Goal: Task Accomplishment & Management: Use online tool/utility

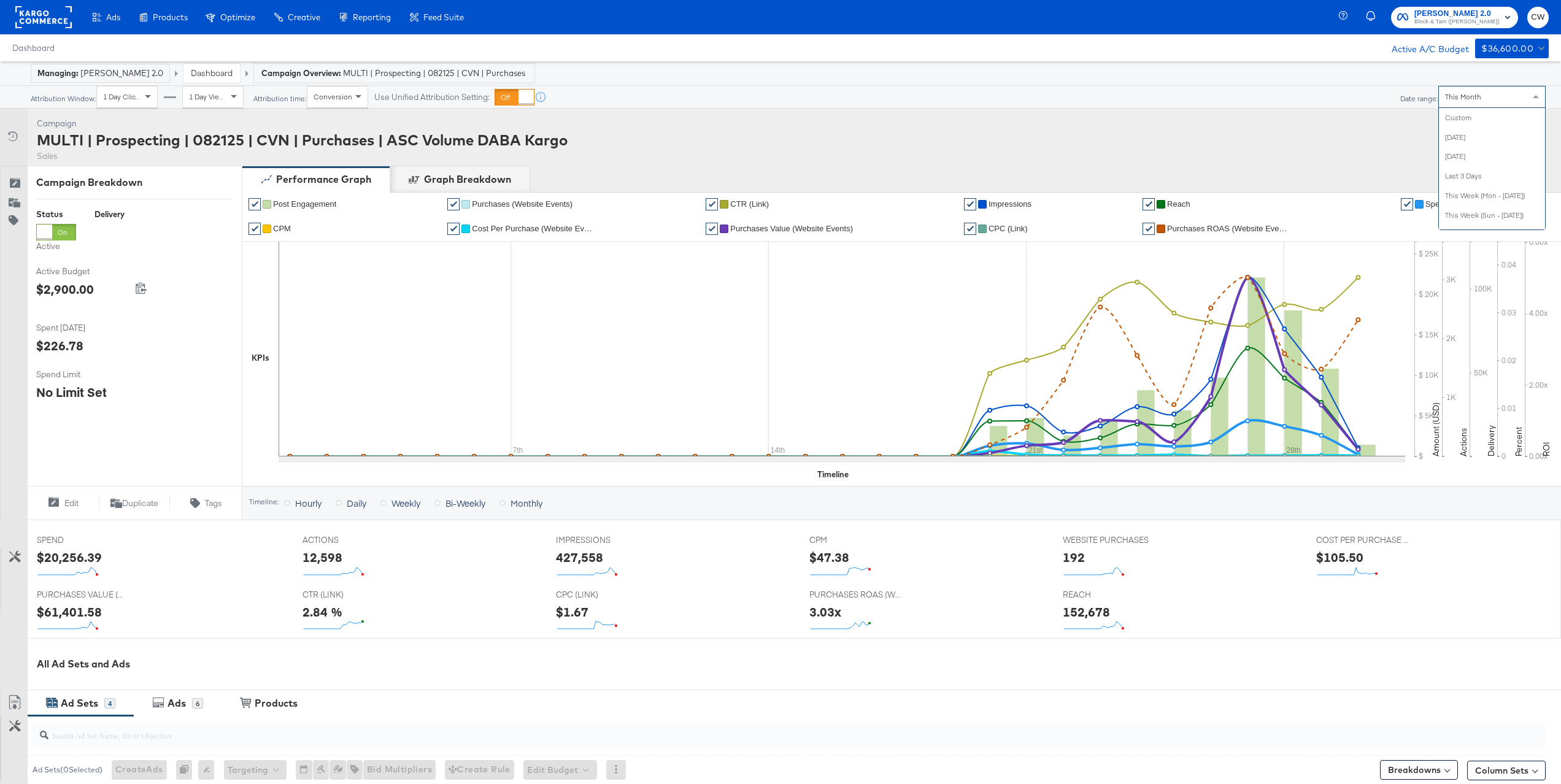
click at [1460, 104] on div "This Month" at bounding box center [1492, 97] width 106 height 21
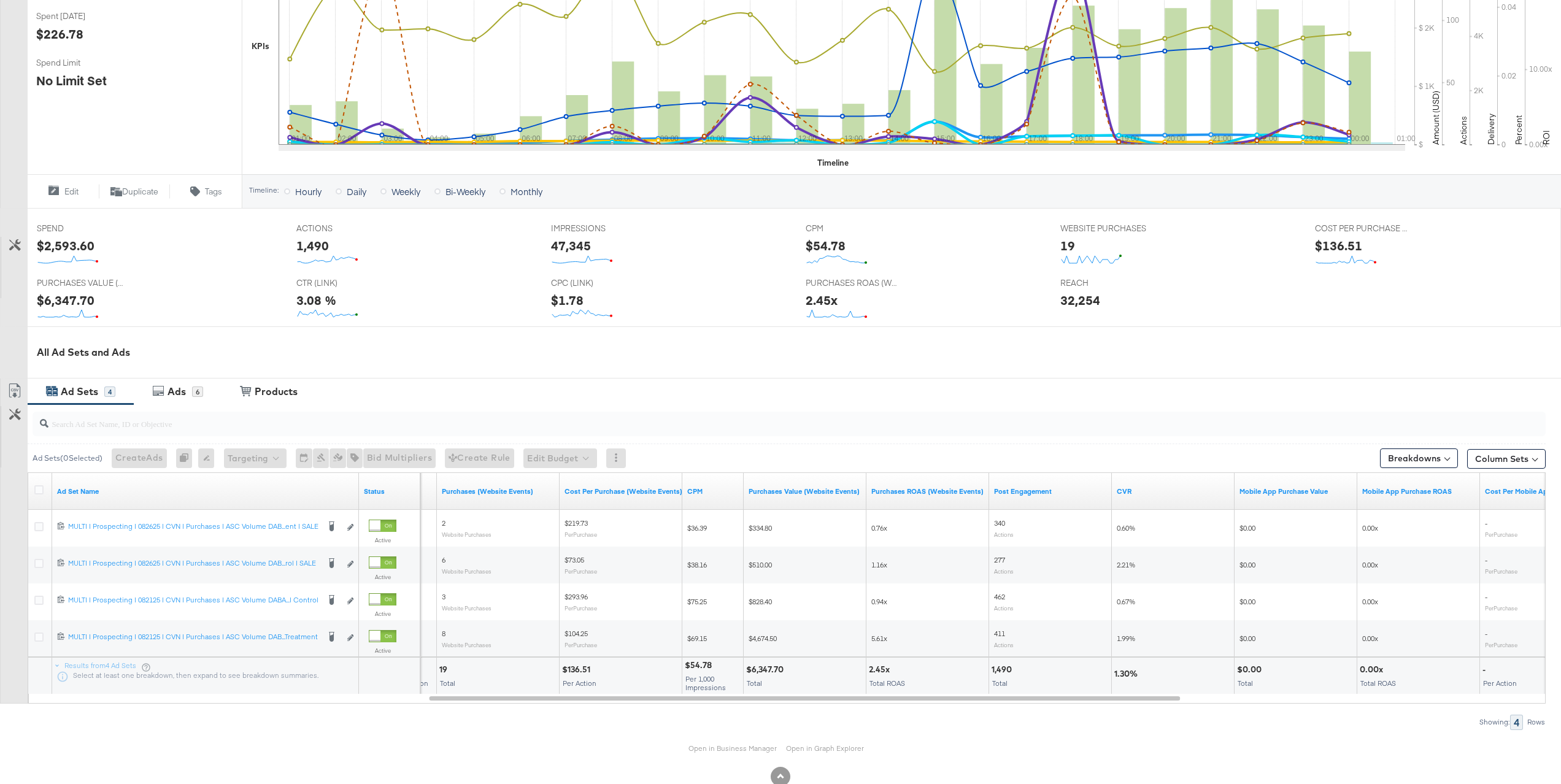
scroll to position [315, 0]
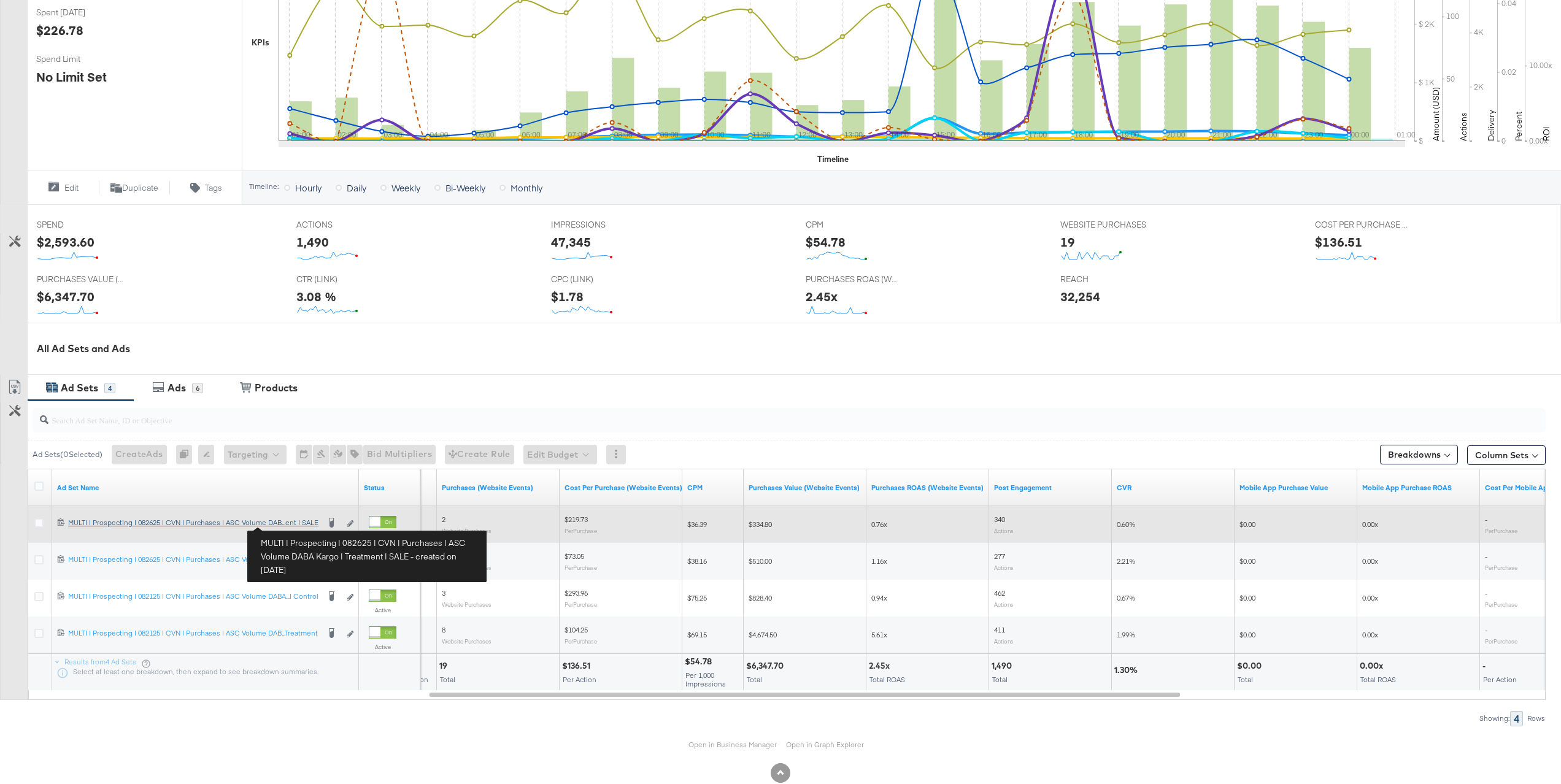
click at [293, 525] on div "MULTI | Prospecting | 082625 | CVN | Purchases | ASC Volume DABA Kargo | Treatm…" at bounding box center [193, 523] width 250 height 10
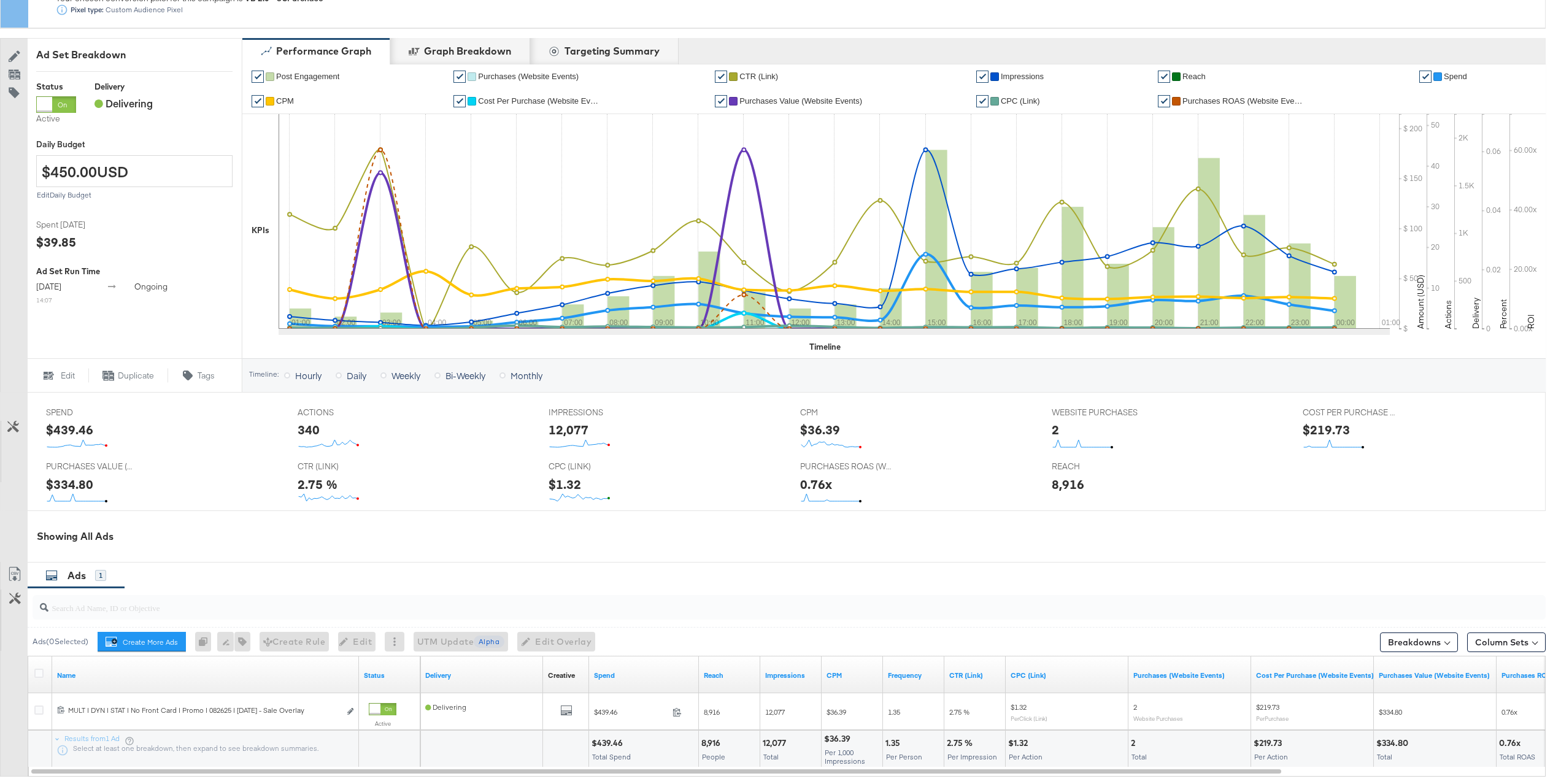
scroll to position [293, 0]
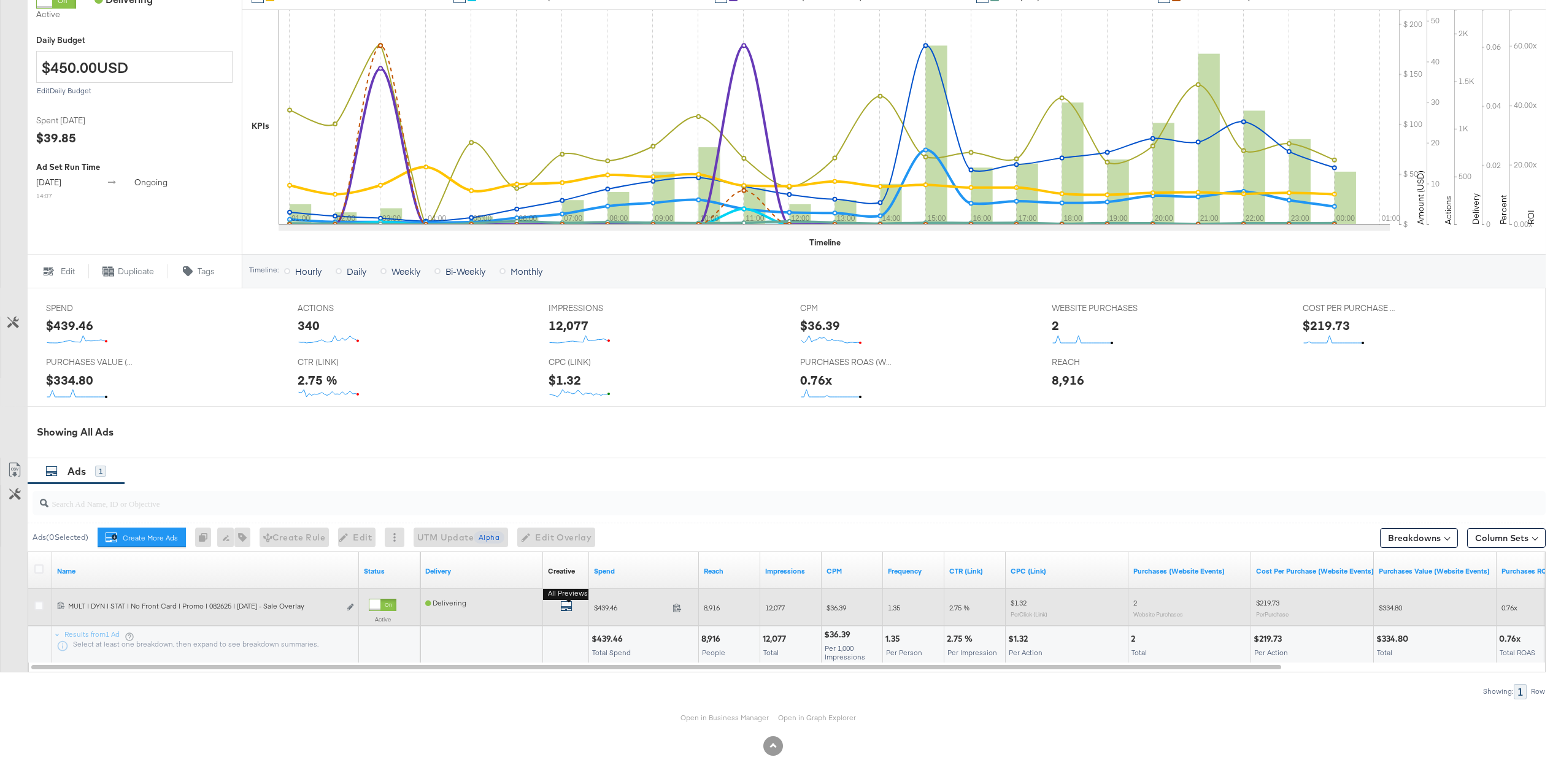
click at [569, 609] on icon "default" at bounding box center [565, 606] width 12 height 12
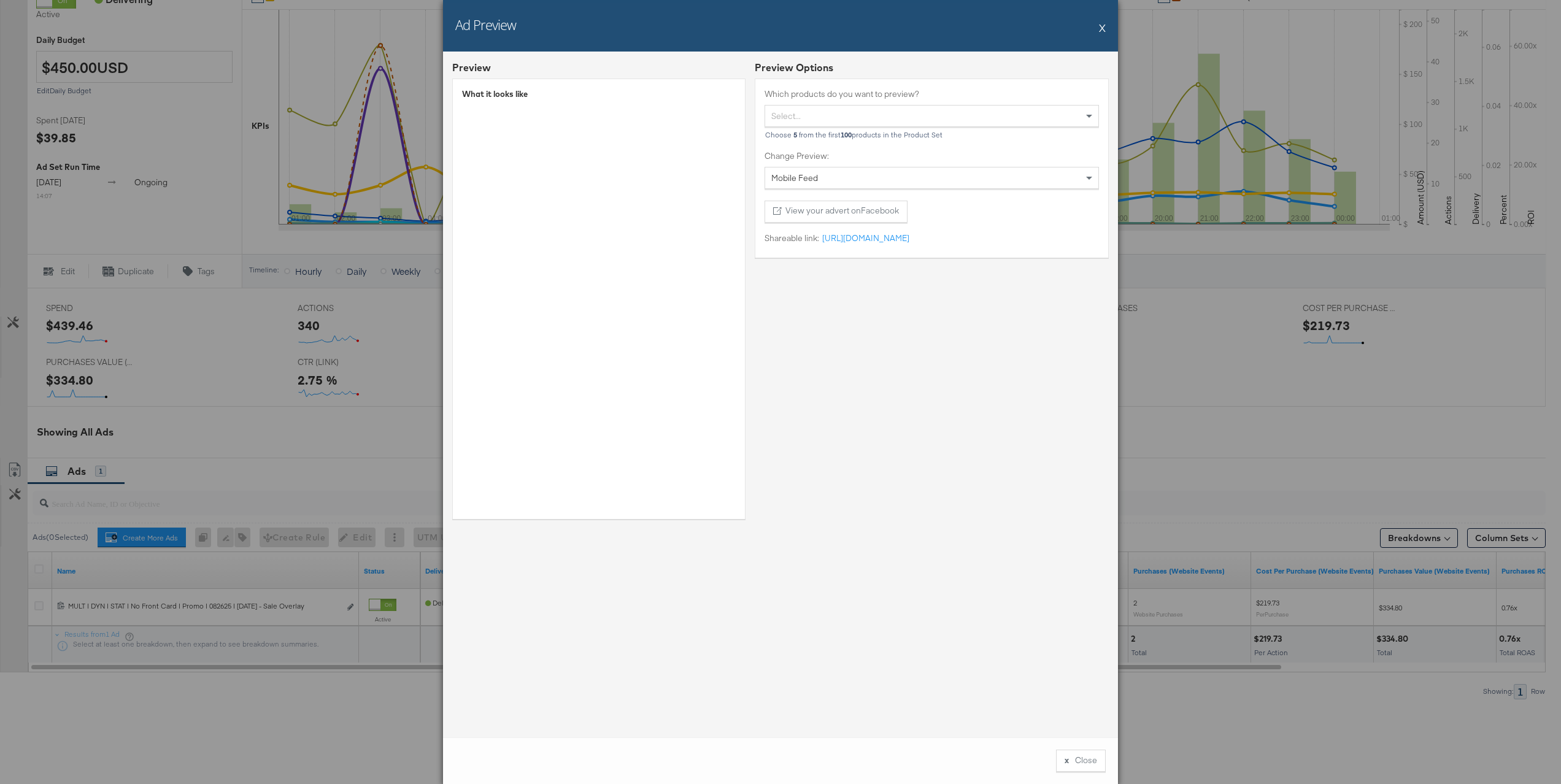
scroll to position [0, 0]
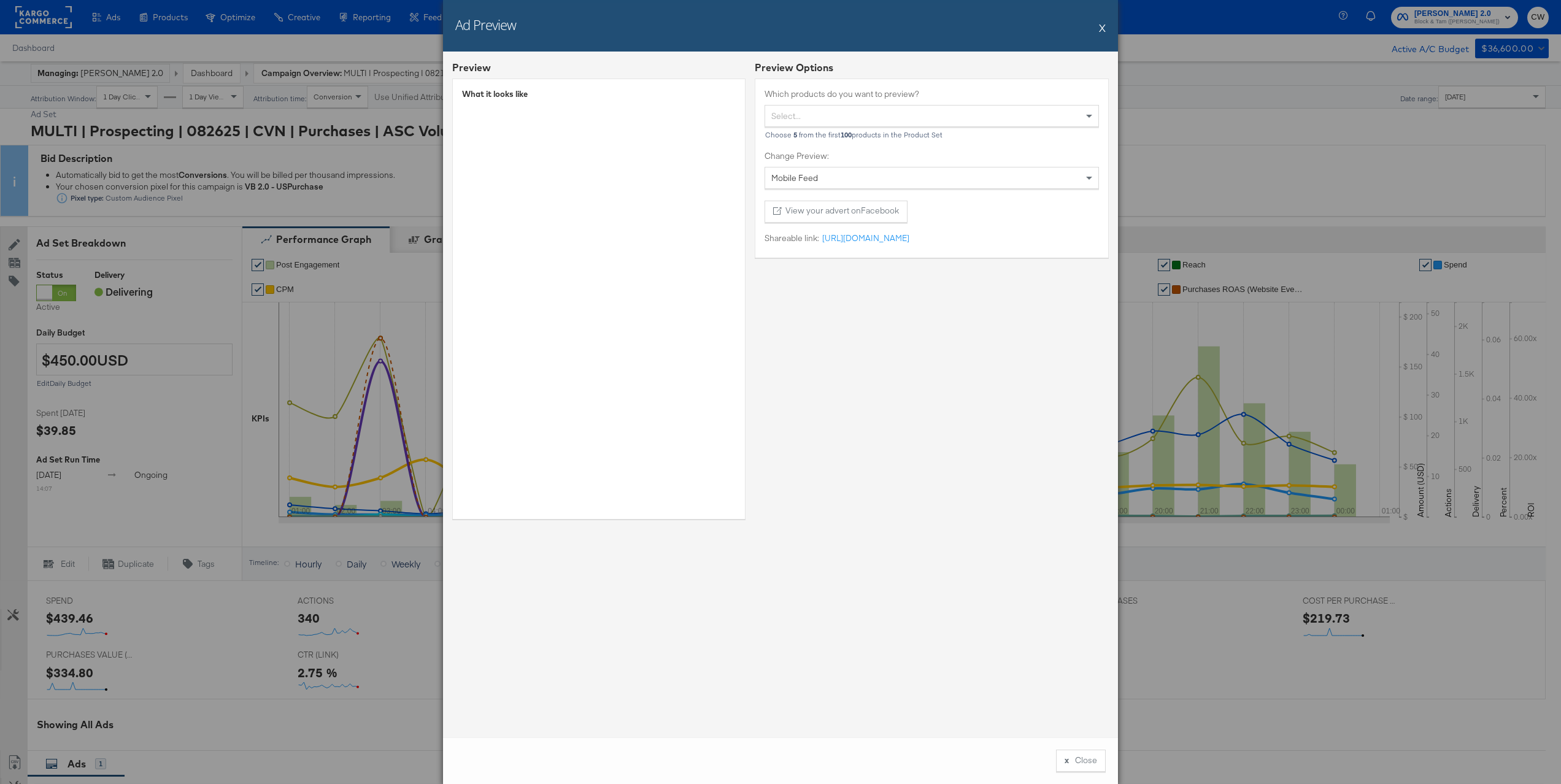
click at [1099, 32] on button "X" at bounding box center [1102, 27] width 7 height 25
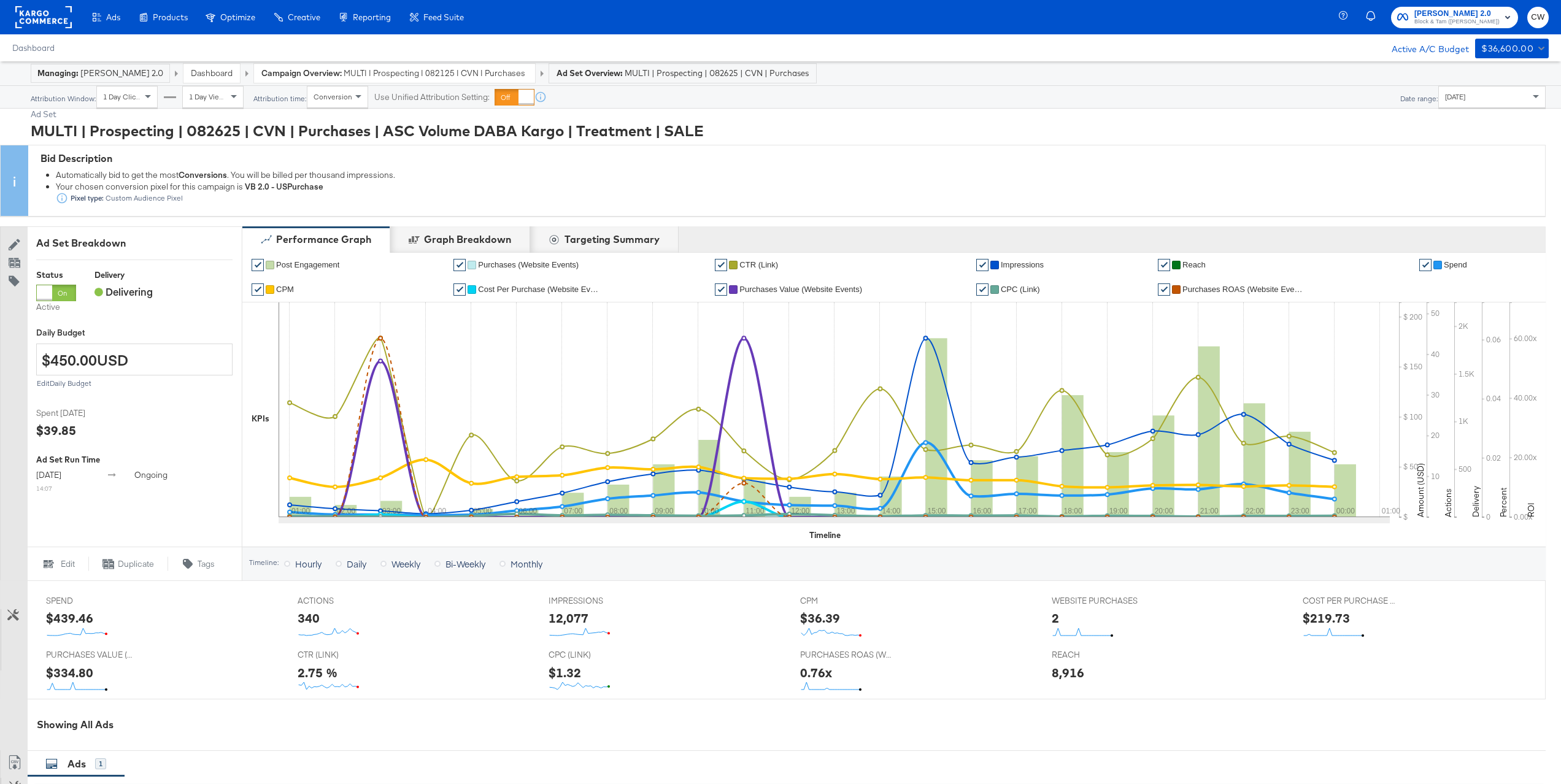
click at [353, 75] on span "MULTI | Prospecting | 082125 | CVN | Purchases | ASC Volume DABA Kargo" at bounding box center [436, 73] width 184 height 12
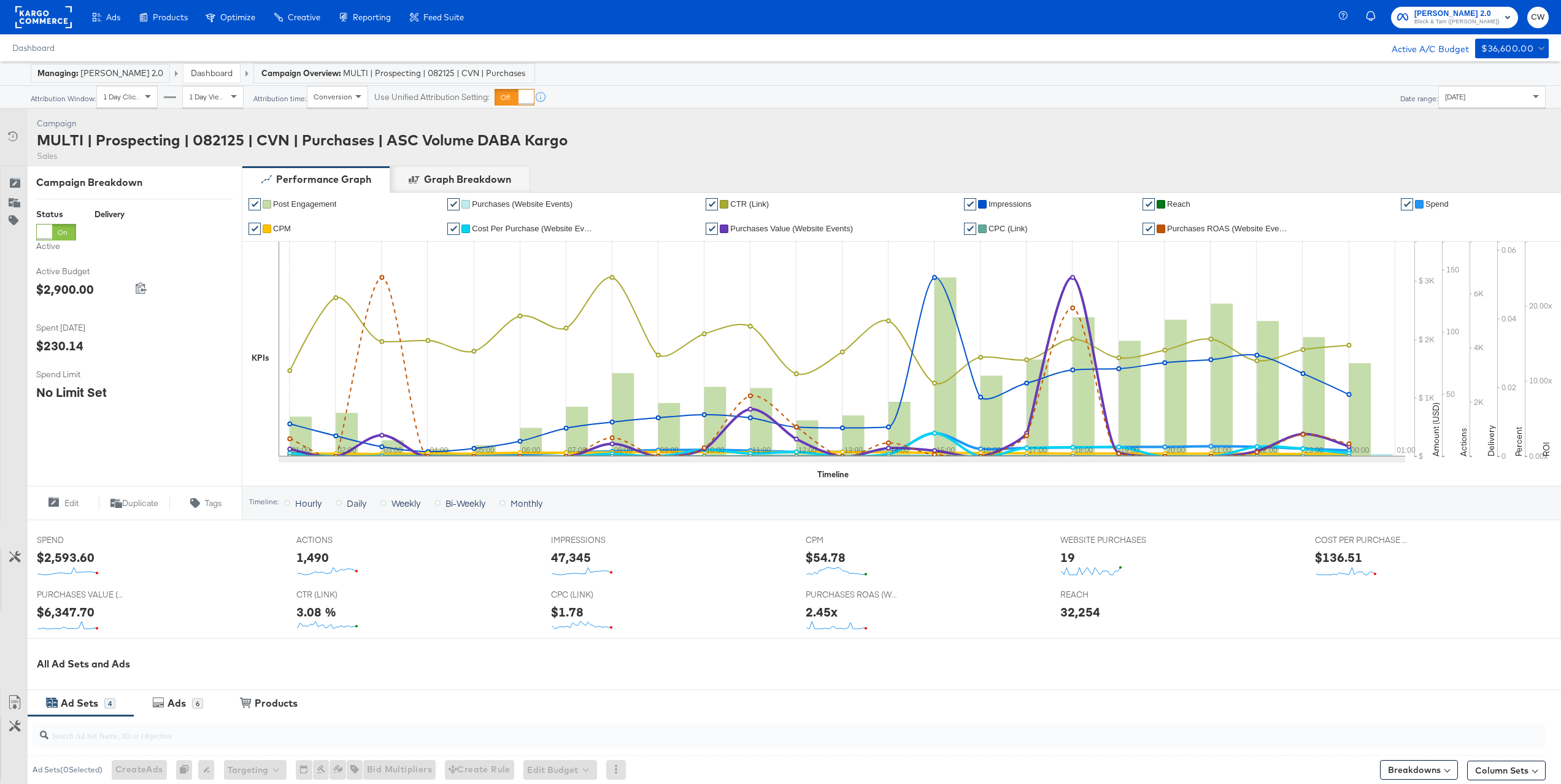
click at [1450, 100] on span "[DATE]" at bounding box center [1456, 97] width 21 height 10
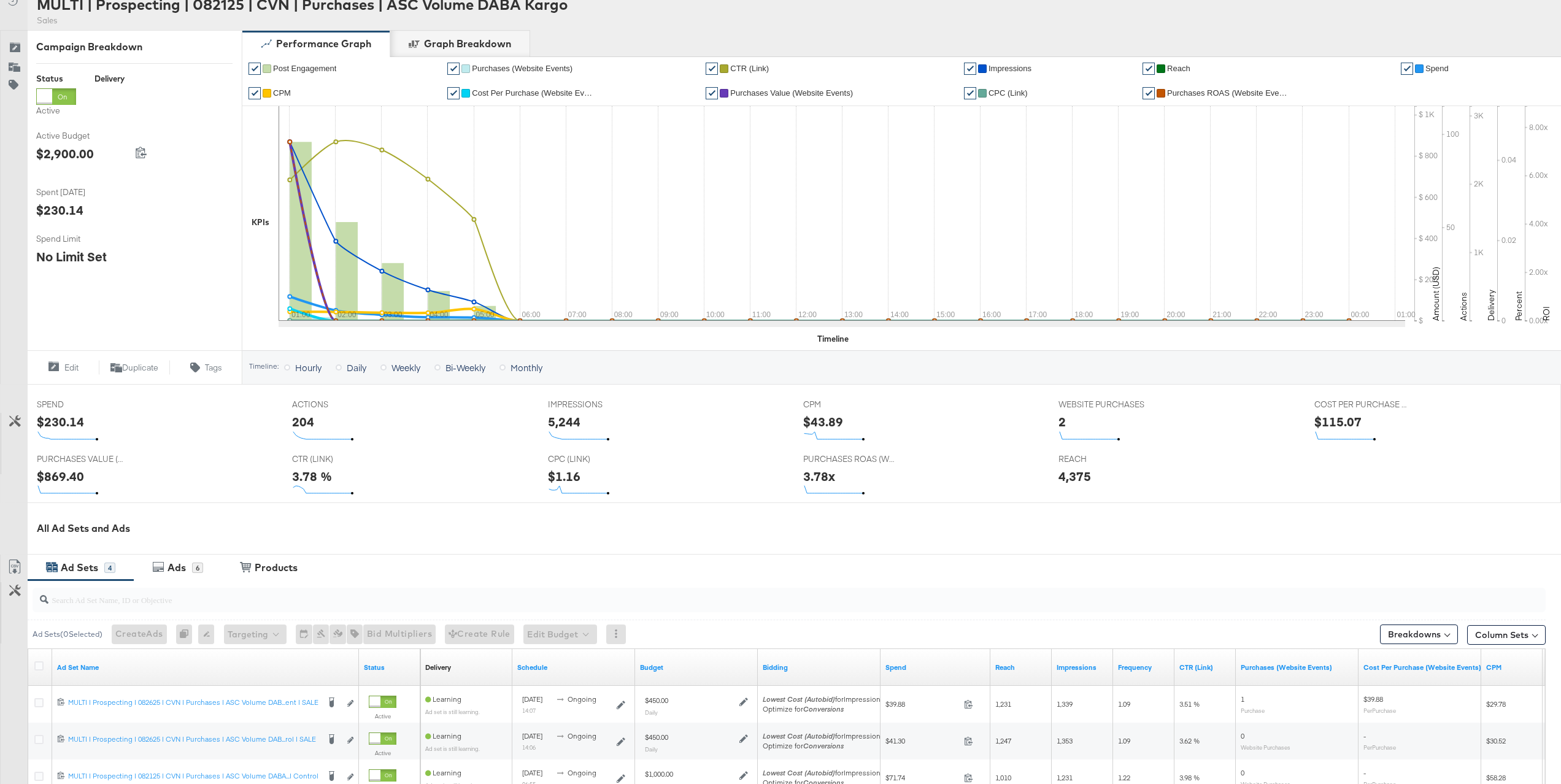
scroll to position [135, 0]
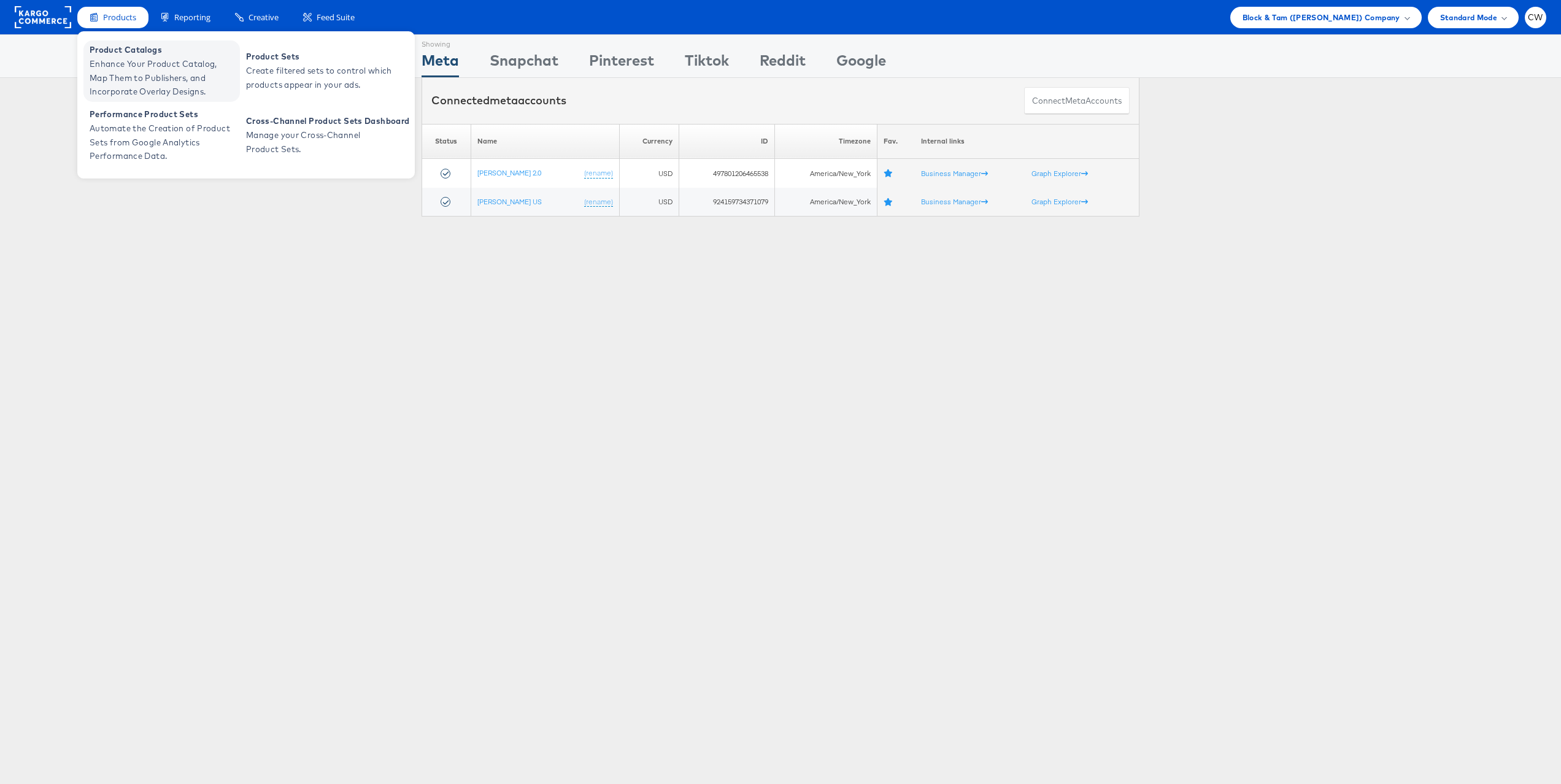
click at [189, 57] on span "Enhance Your Product Catalog, Map Them to Publishers, and Incorporate Overlay D…" at bounding box center [163, 78] width 147 height 42
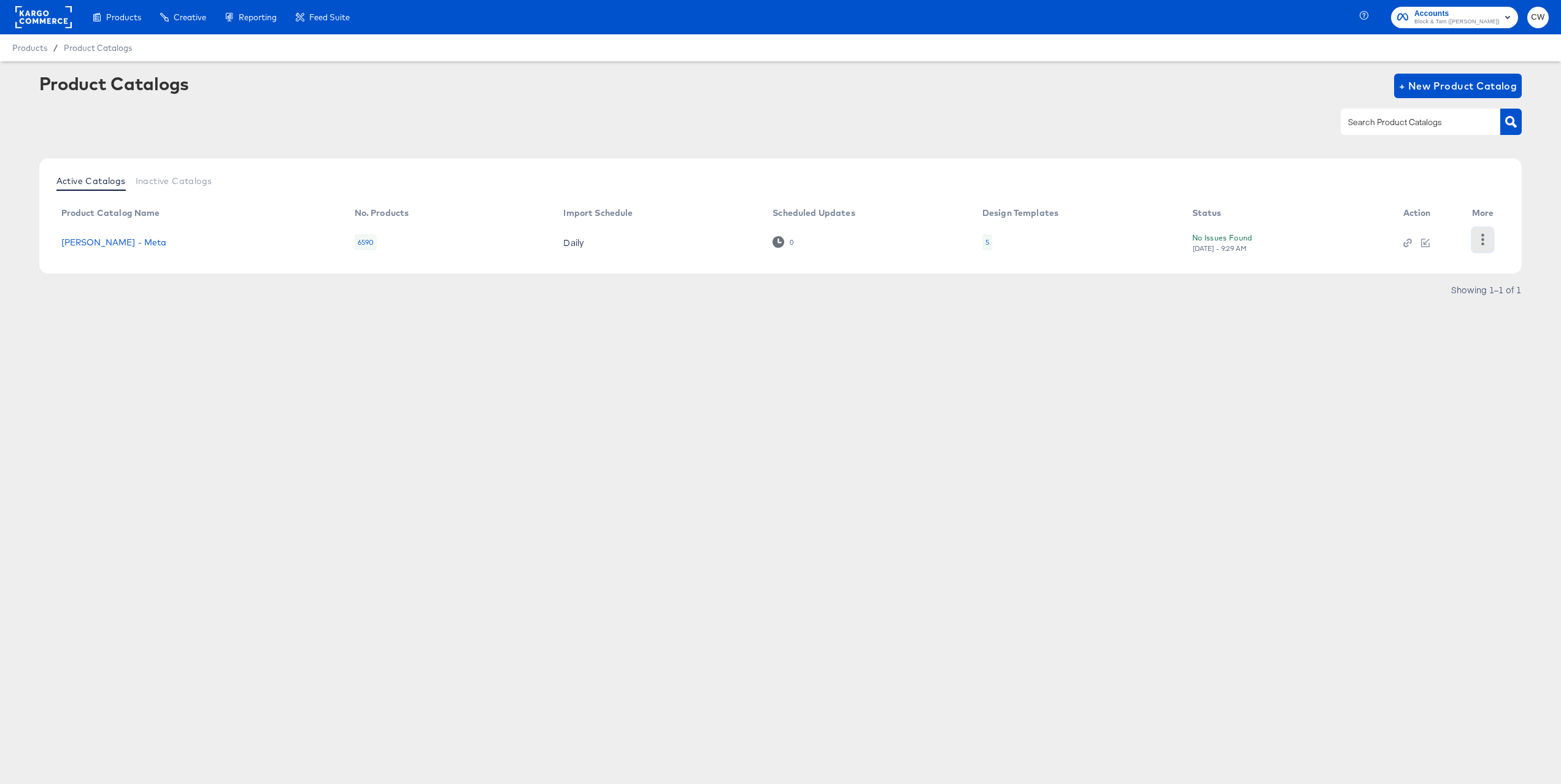
click at [1491, 246] on button "button" at bounding box center [1483, 239] width 21 height 25
click at [1436, 241] on div "HUD Checks (Internal)" at bounding box center [1432, 239] width 123 height 20
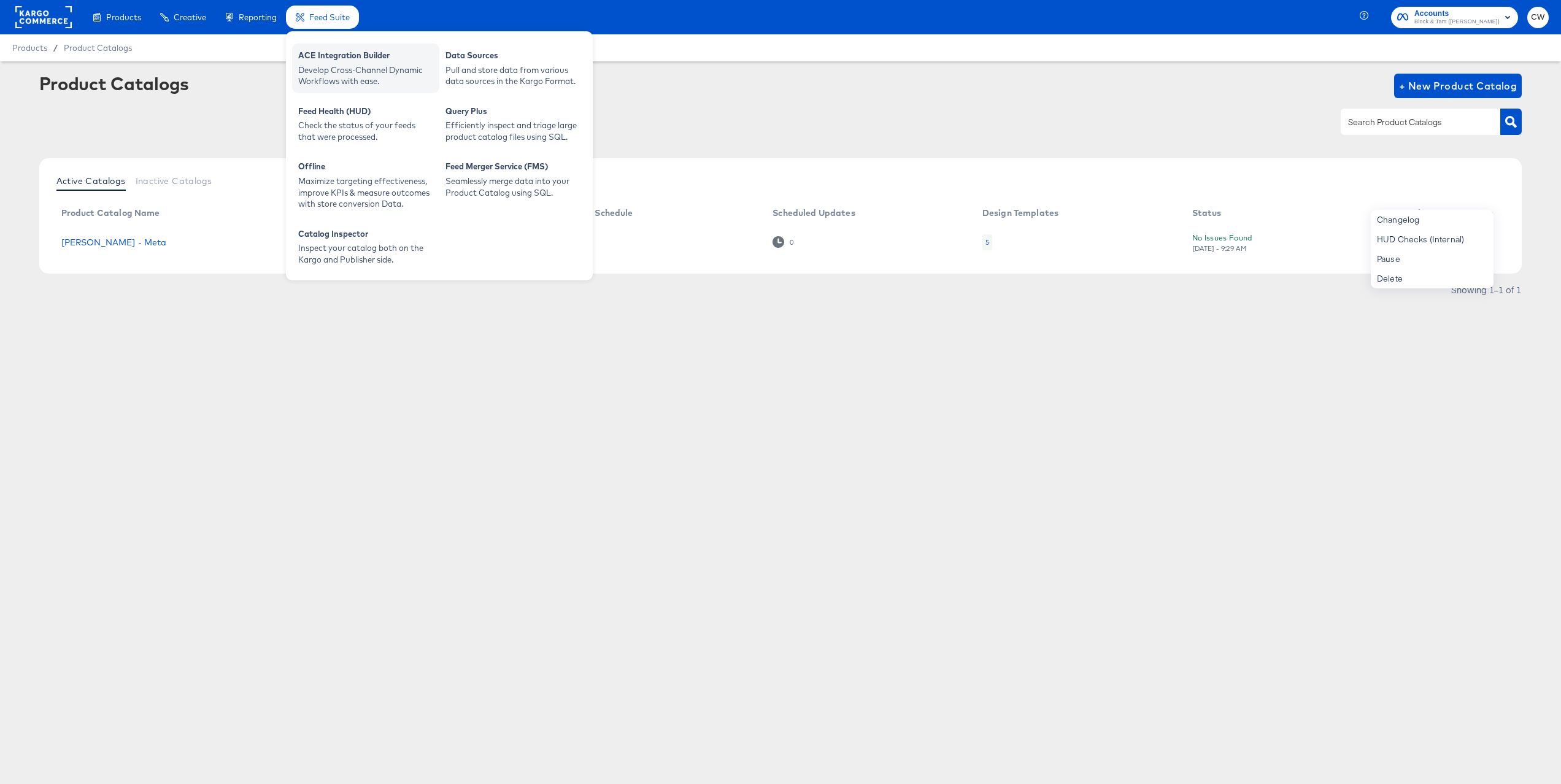
click at [383, 68] on div "Develop Cross-Channel Dynamic Workflows with ease." at bounding box center [366, 75] width 135 height 23
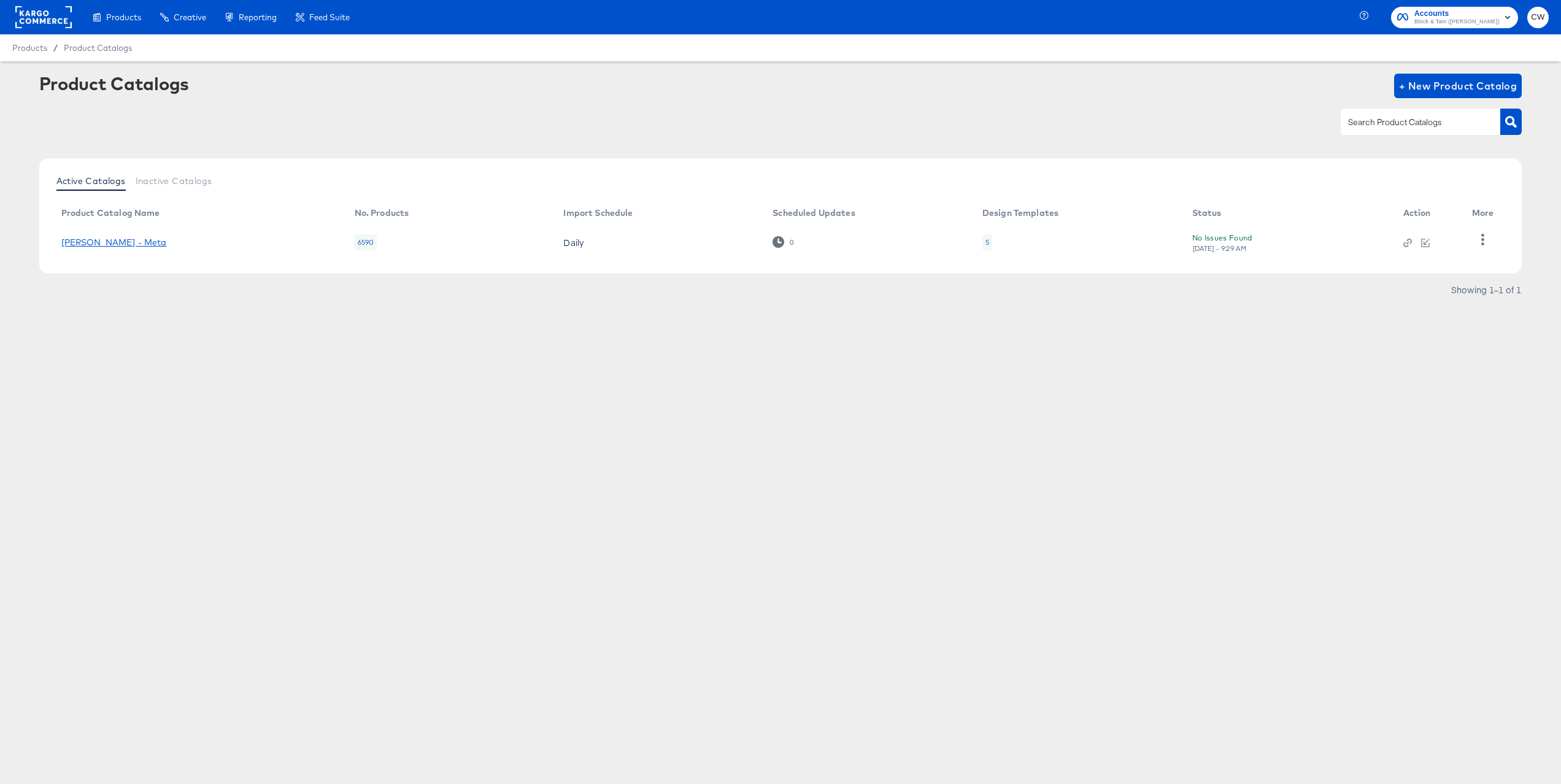
click at [133, 247] on link "Veronica Beard - Meta" at bounding box center [113, 242] width 105 height 10
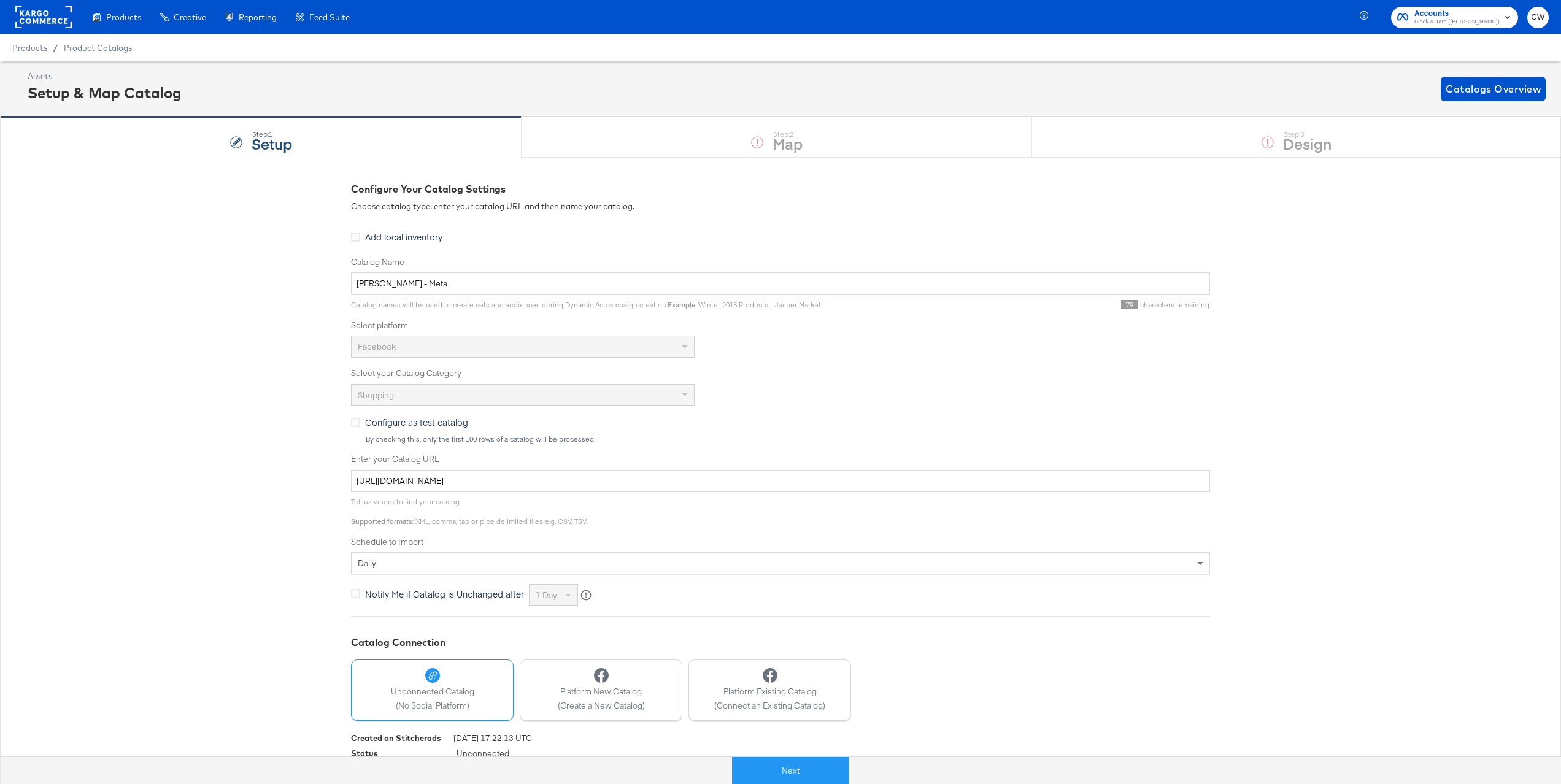
scroll to position [40, 0]
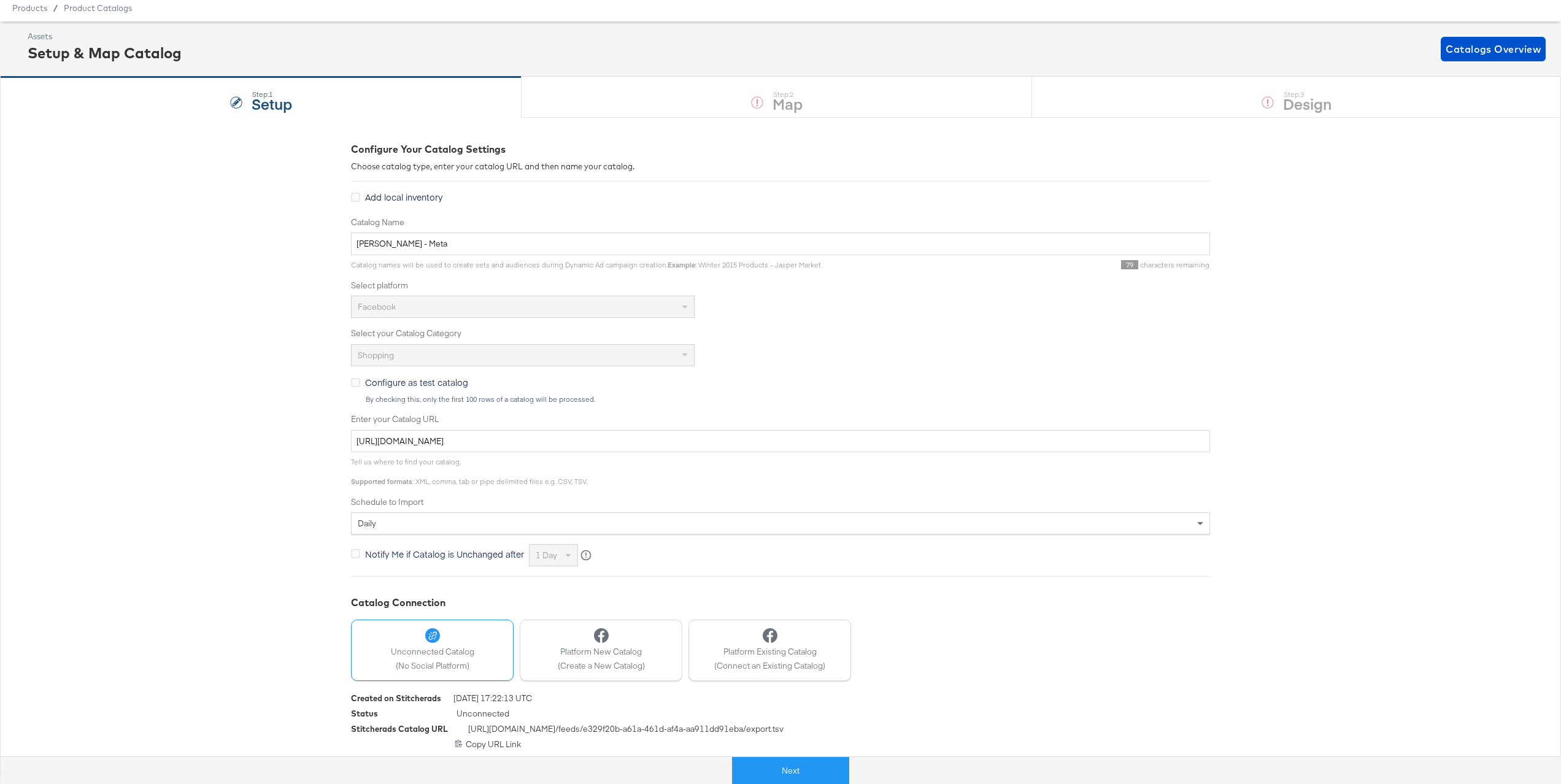
click at [668, 519] on div "daily" at bounding box center [780, 523] width 858 height 21
click at [854, 770] on button at bounding box center [849, 771] width 26 height 28
click at [775, 774] on button "Next" at bounding box center [778, 771] width 117 height 28
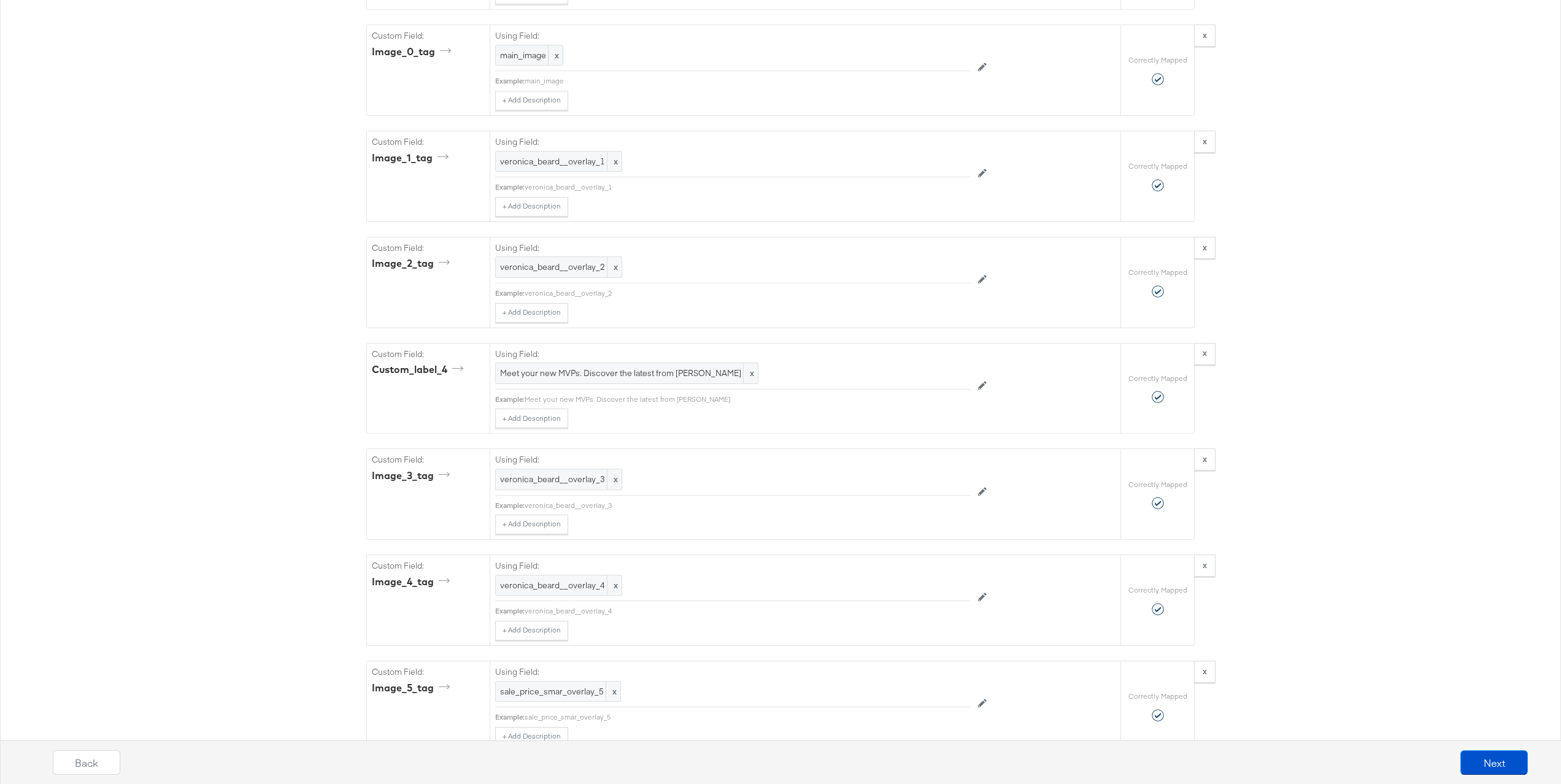
scroll to position [1364, 0]
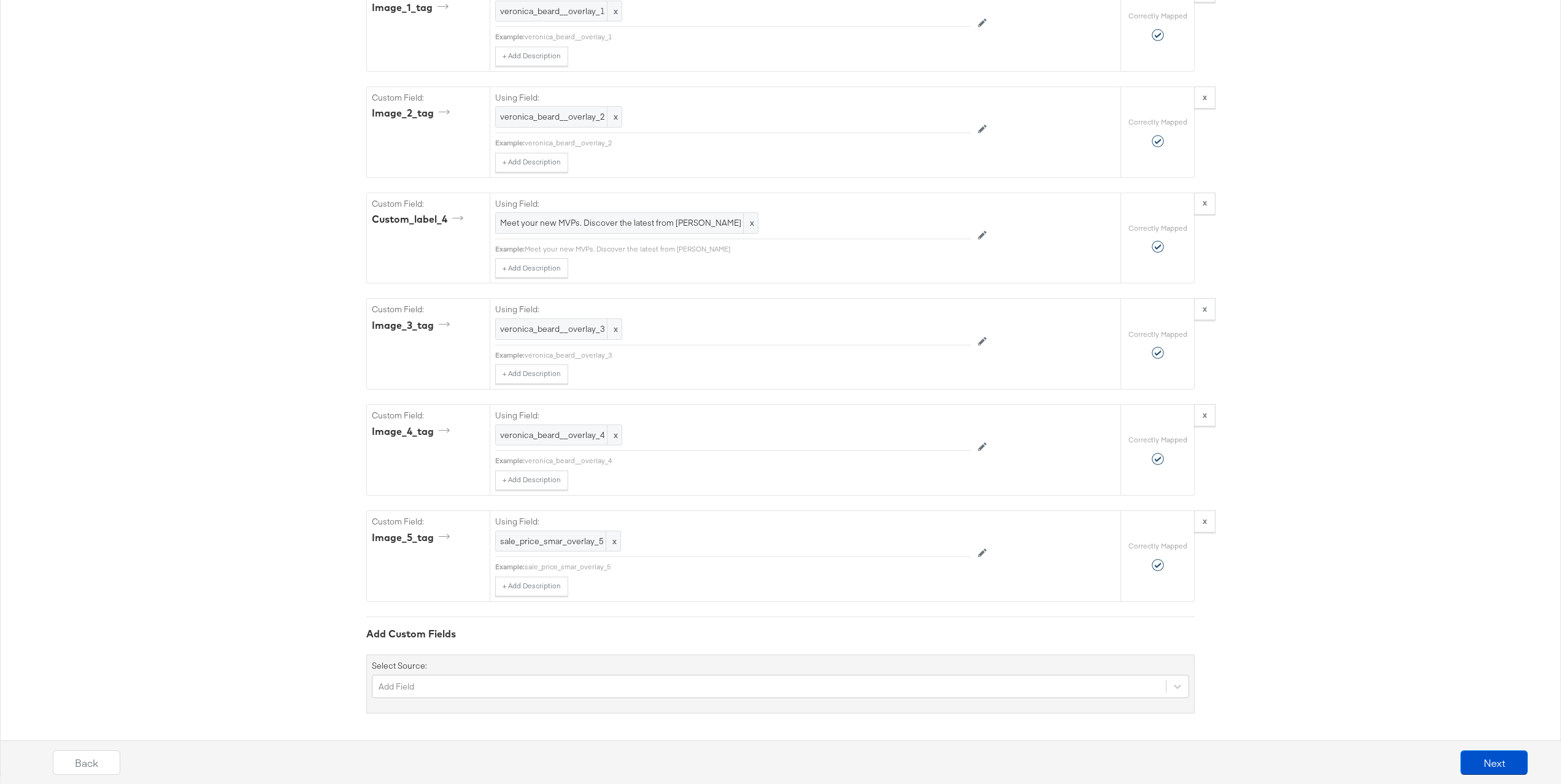
click at [1489, 782] on div "Back Next" at bounding box center [790, 767] width 1573 height 46
click at [1491, 774] on button "Next" at bounding box center [1494, 763] width 67 height 25
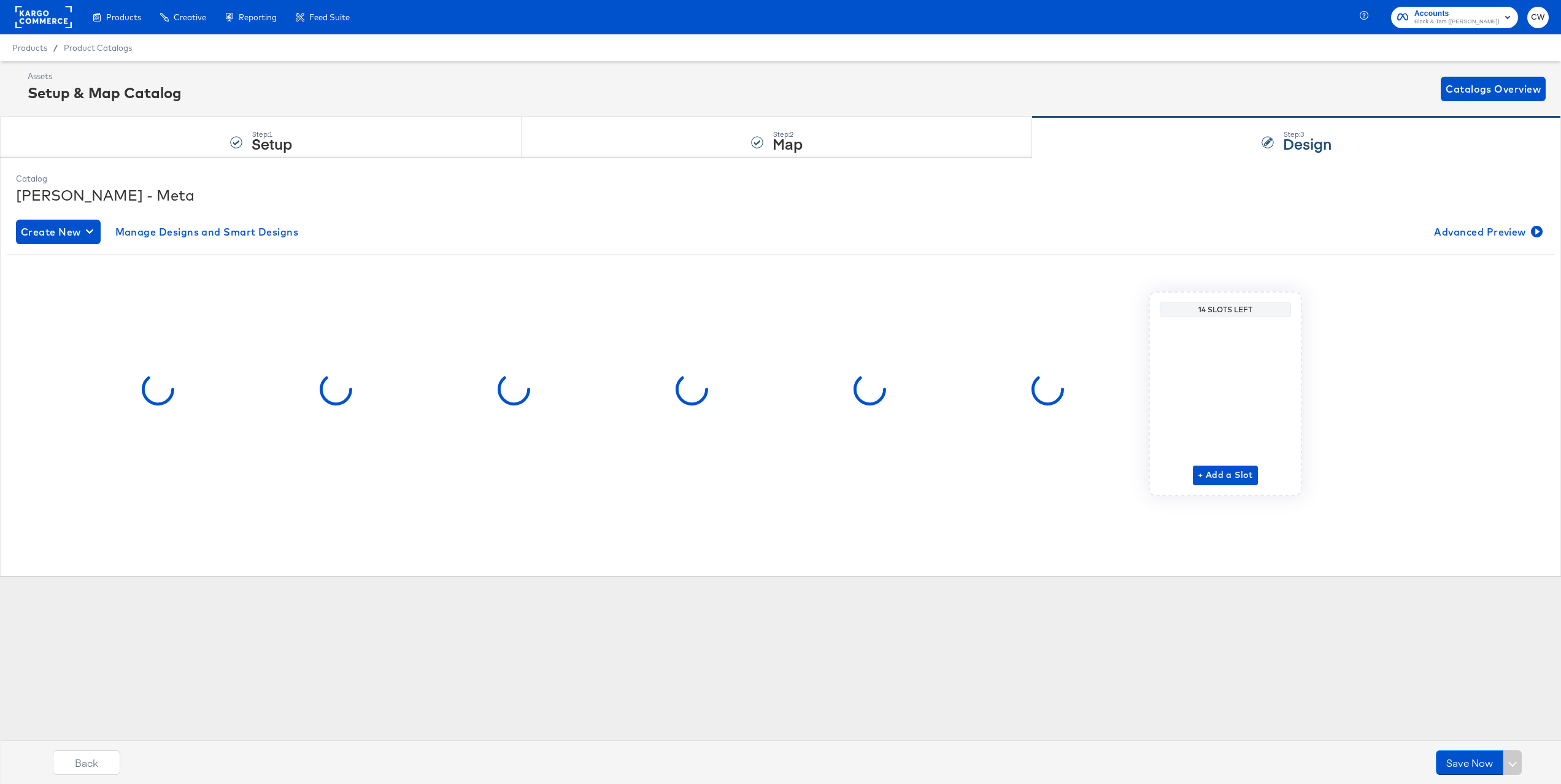
scroll to position [0, 0]
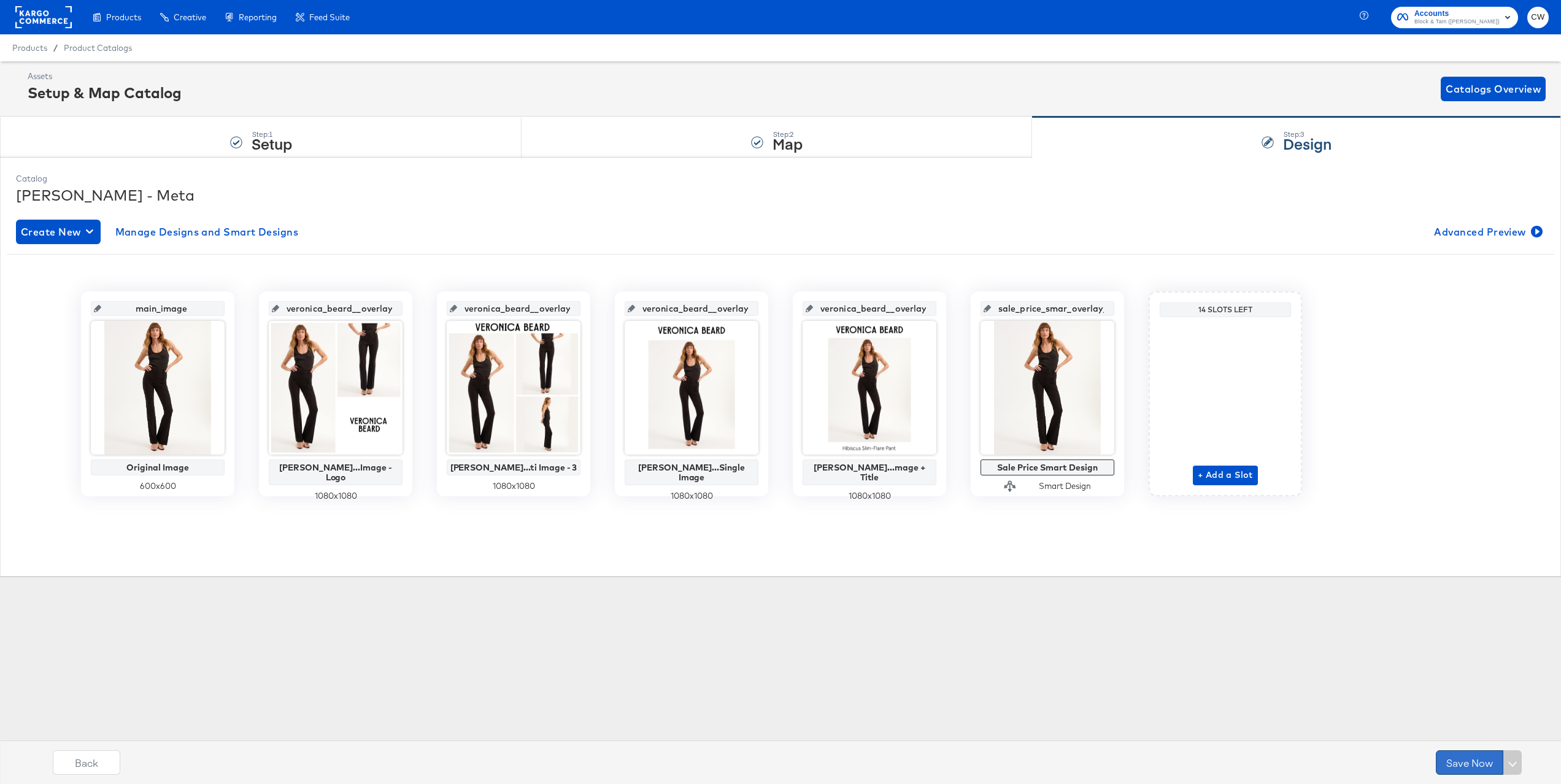
click at [1460, 763] on button "Save Now" at bounding box center [1469, 763] width 67 height 25
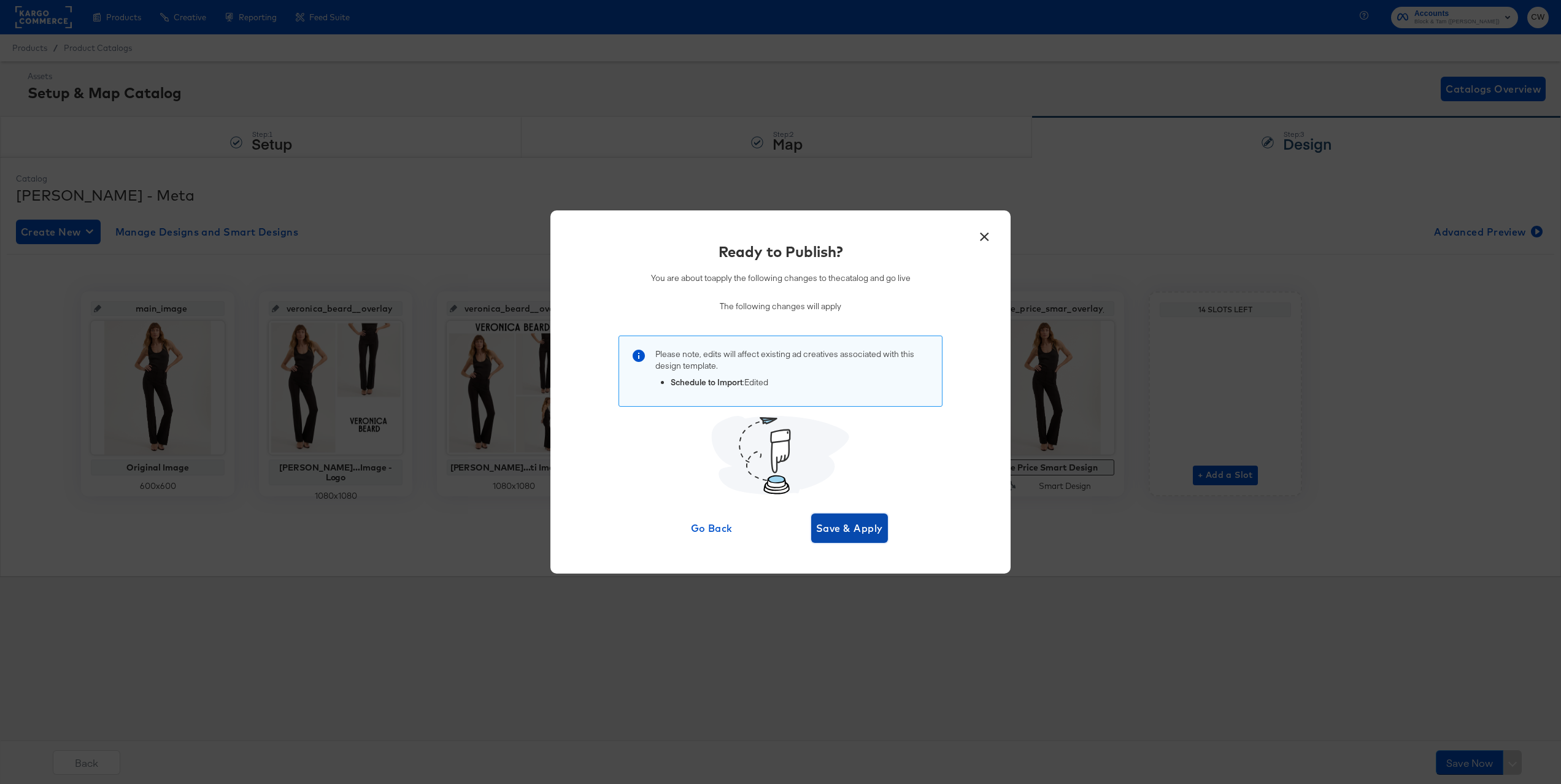
click at [875, 527] on span "Save & Apply" at bounding box center [849, 528] width 67 height 17
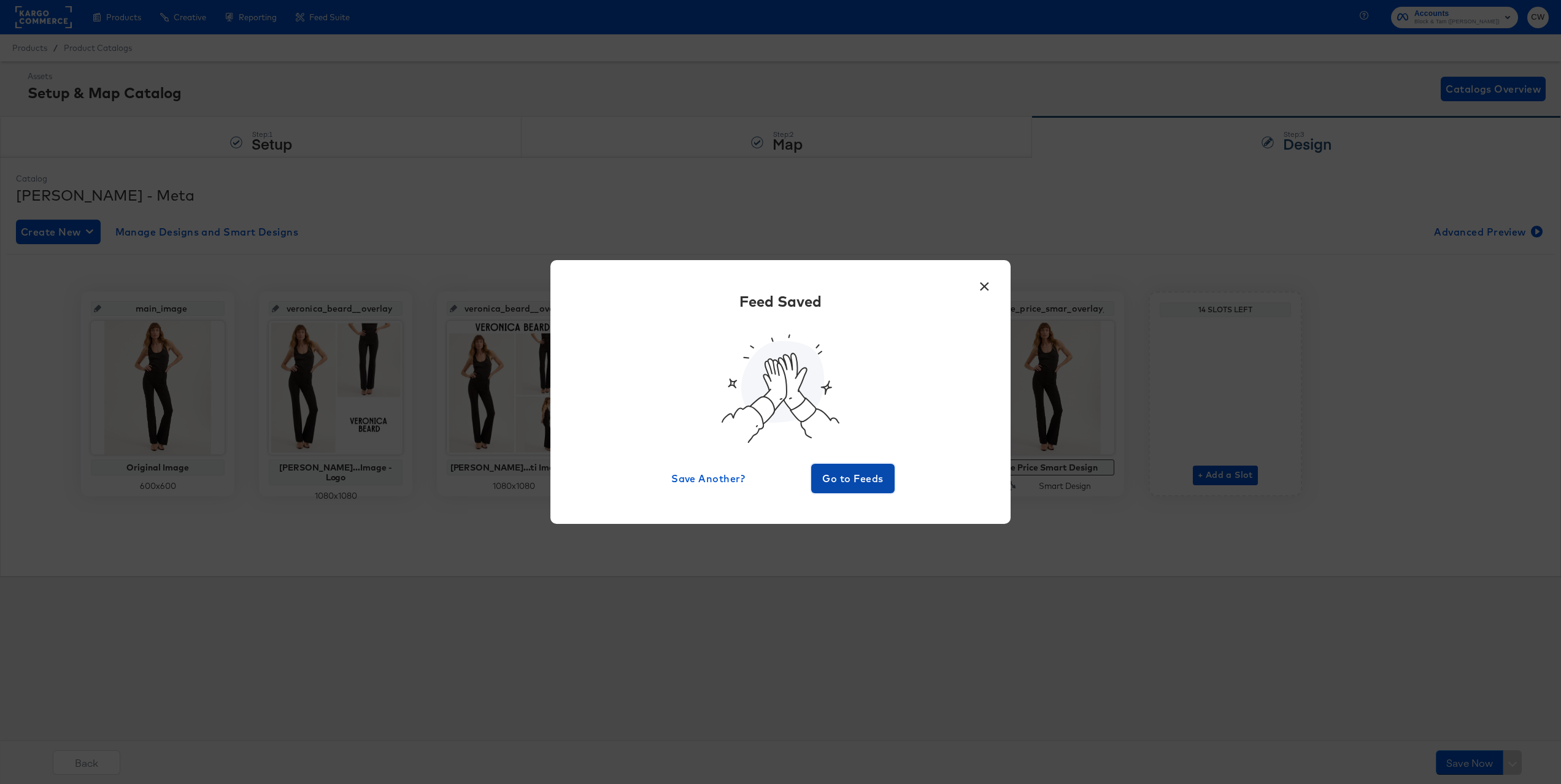
click at [860, 470] on span "Go to Feeds" at bounding box center [852, 478] width 74 height 17
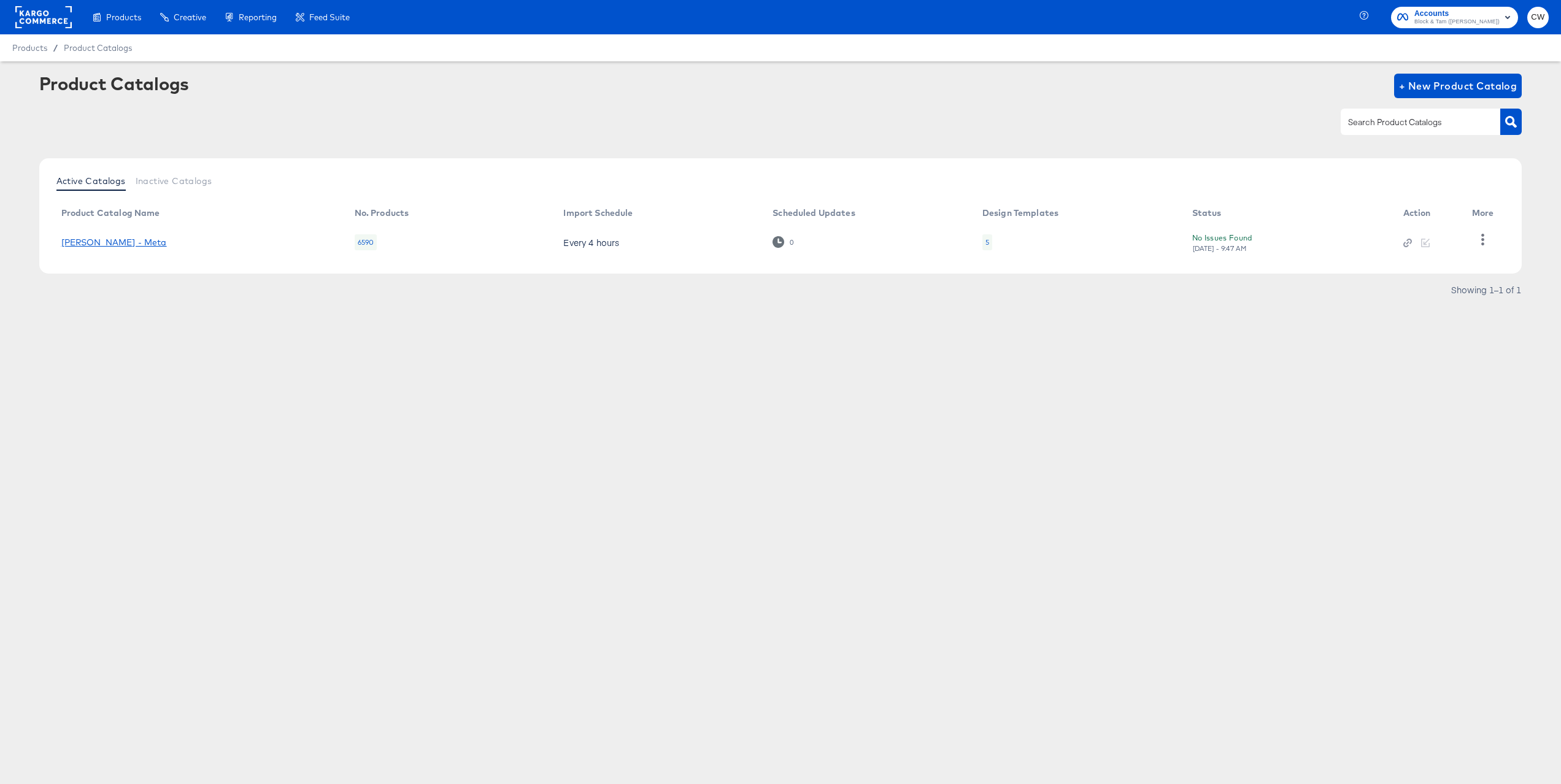
click at [139, 247] on link "Veronica Beard - Meta" at bounding box center [113, 242] width 105 height 10
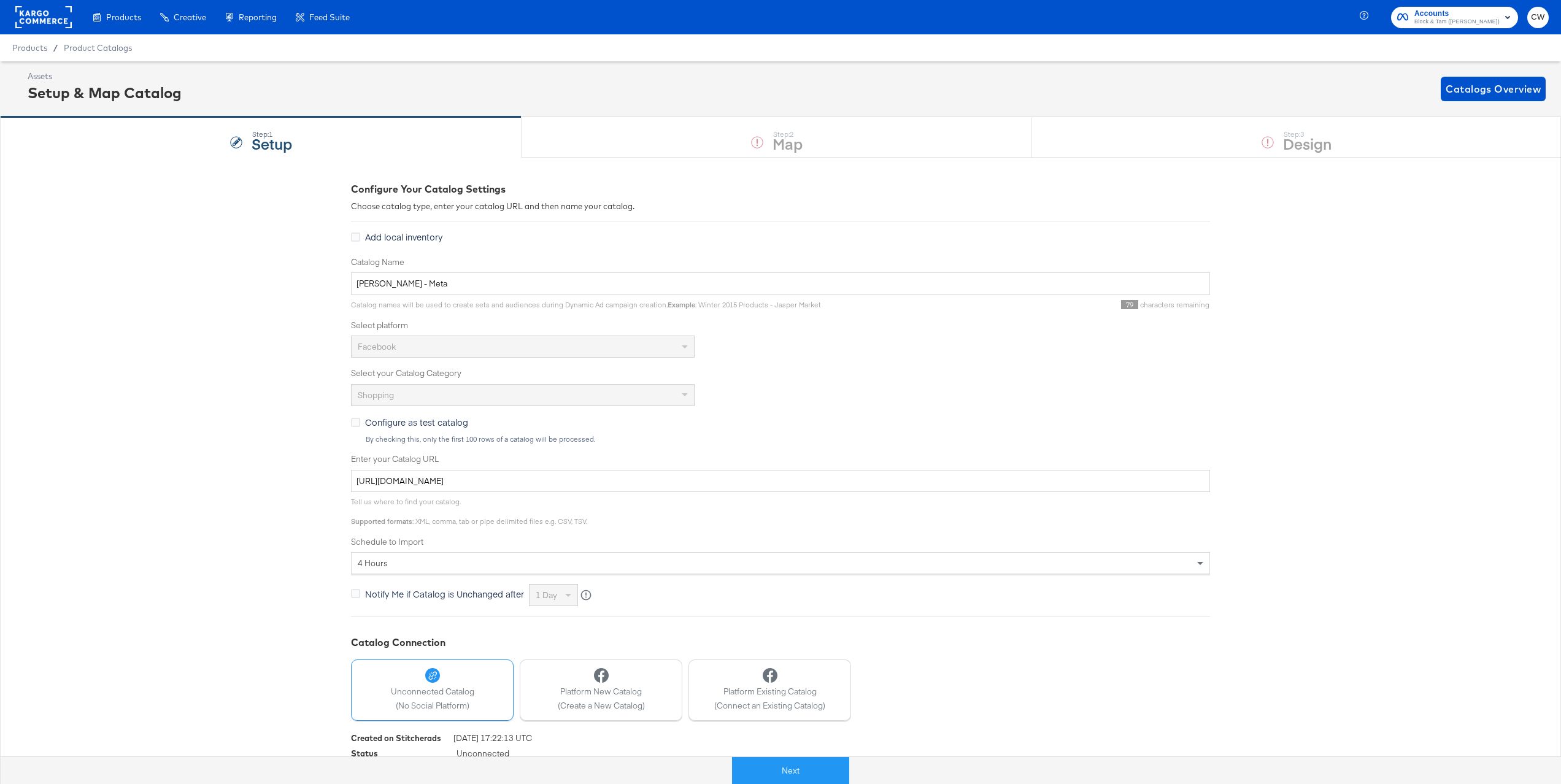
scroll to position [40, 0]
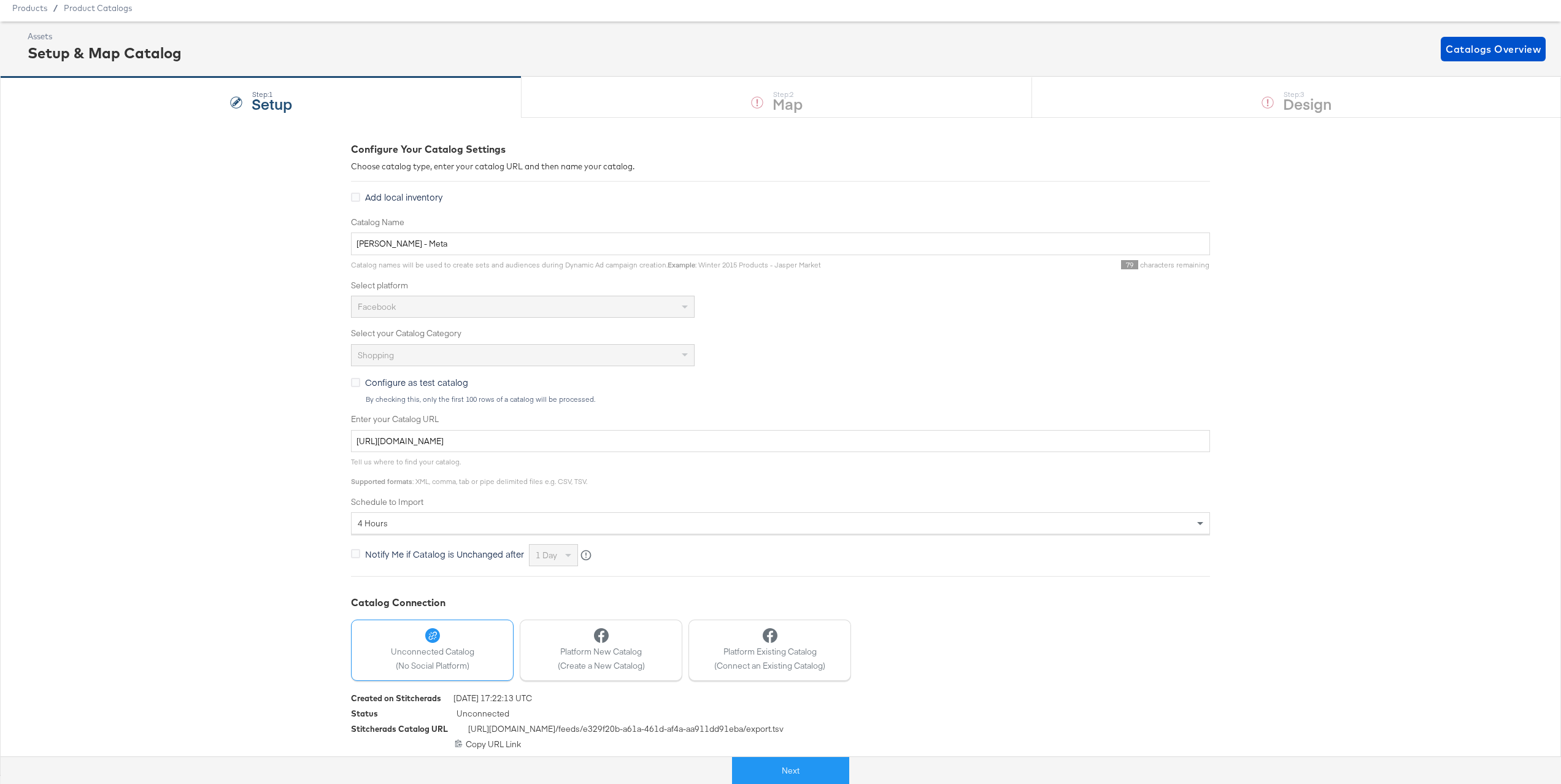
click at [501, 522] on div "4 hours" at bounding box center [780, 523] width 858 height 21
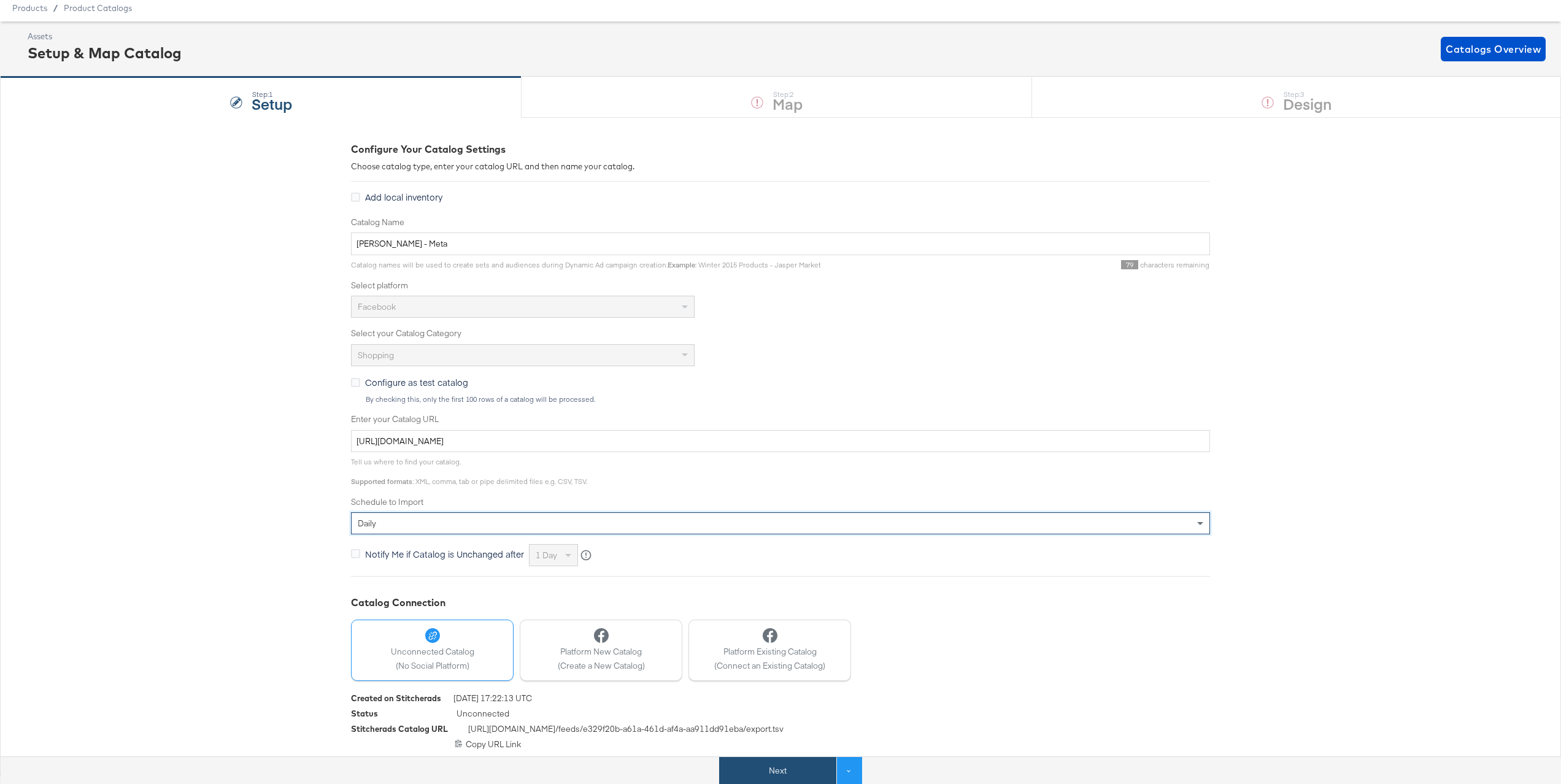
click at [815, 767] on button "Next" at bounding box center [778, 771] width 117 height 28
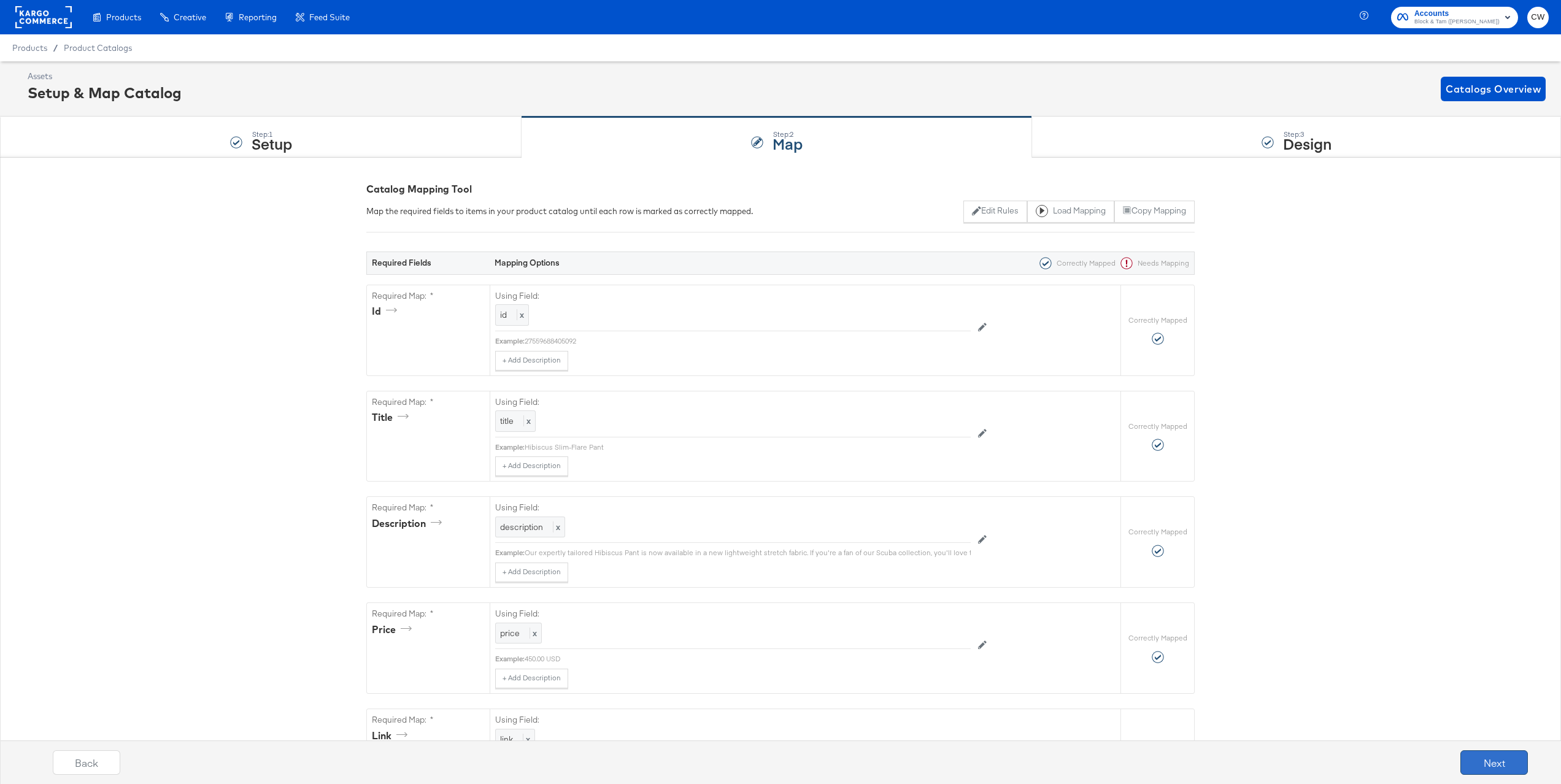
click at [1500, 763] on button "Next" at bounding box center [1494, 763] width 67 height 25
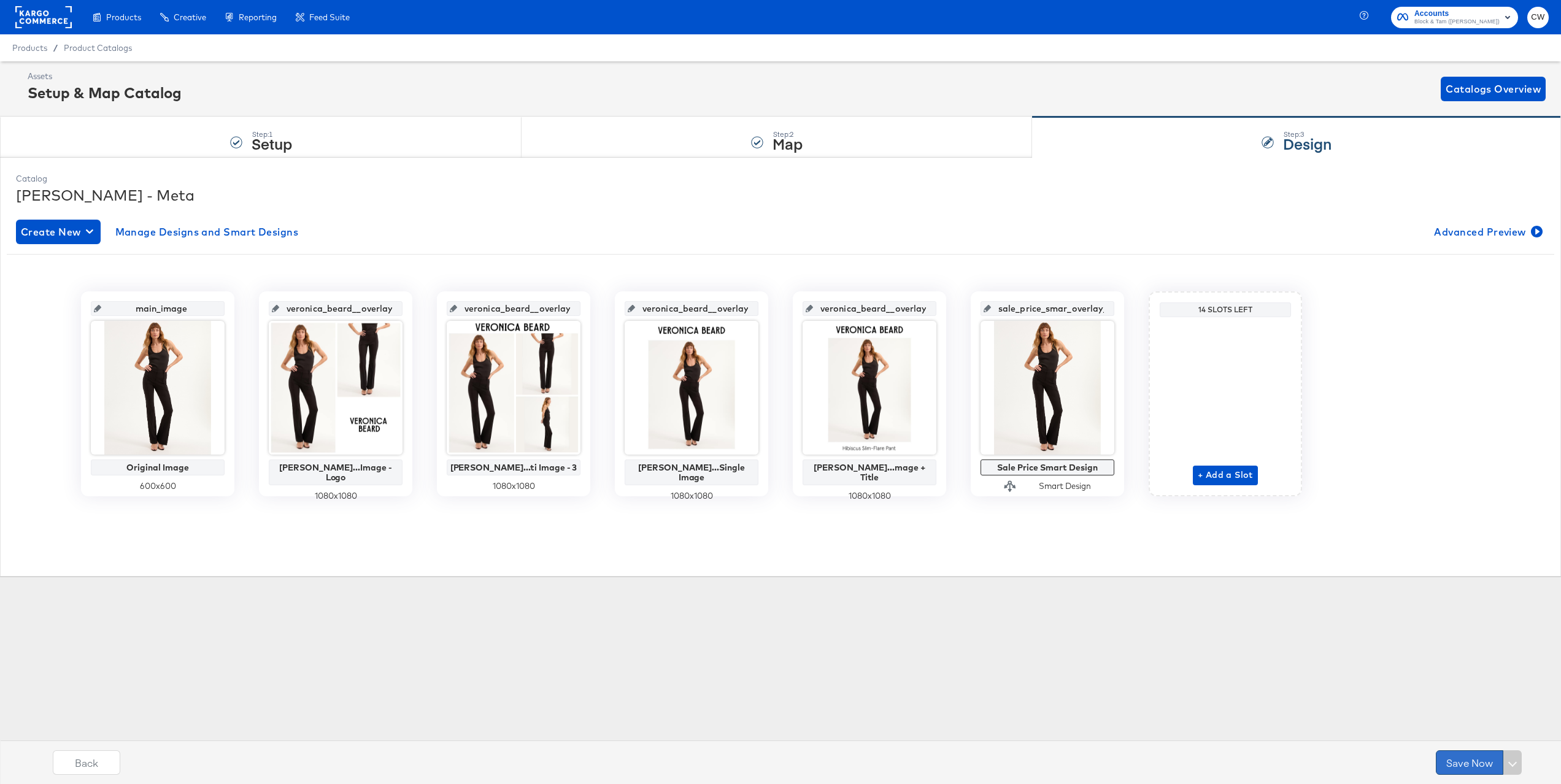
click at [1475, 766] on button "Save Now" at bounding box center [1469, 763] width 67 height 25
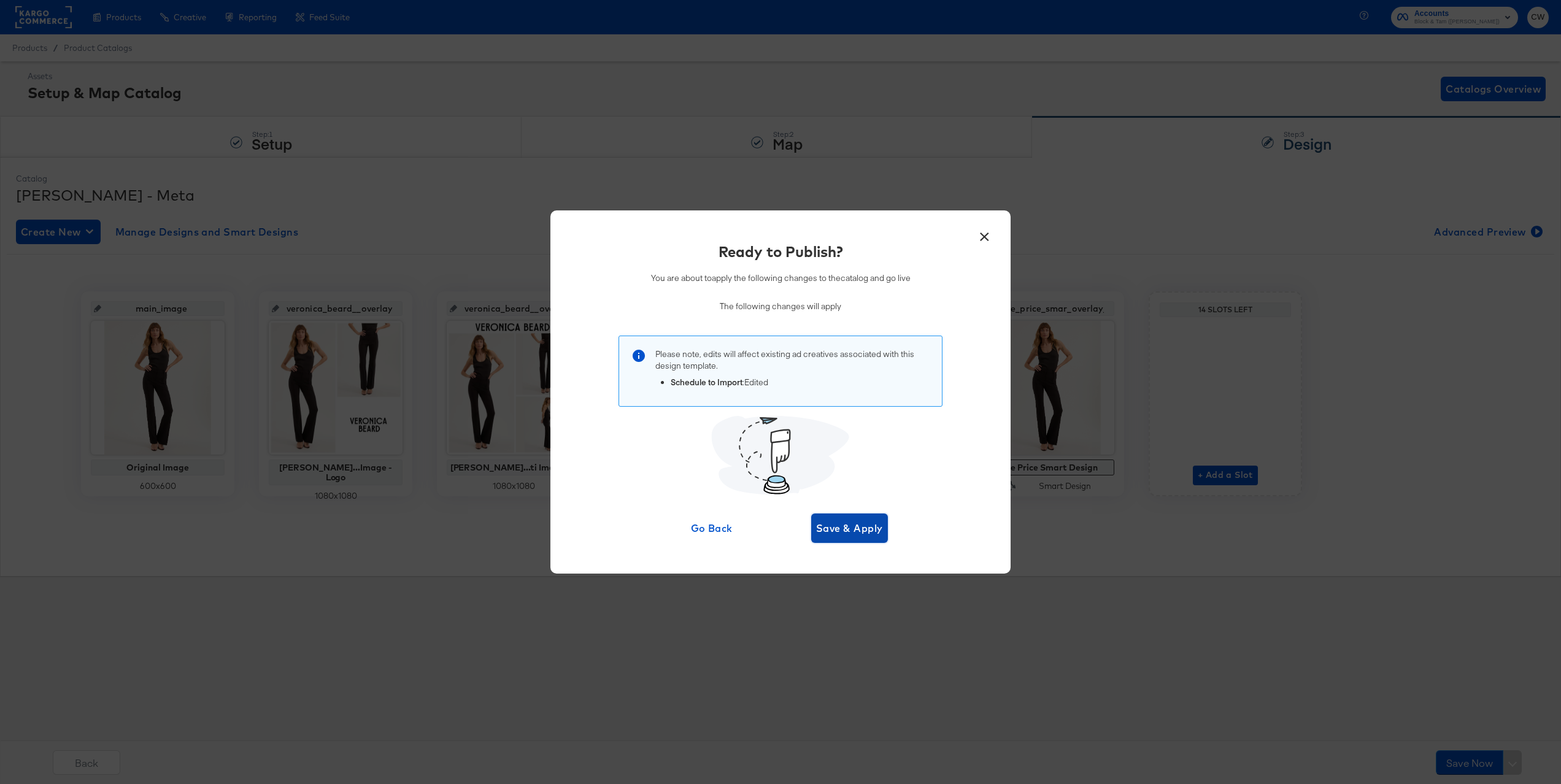
click at [832, 527] on span "Save & Apply" at bounding box center [849, 528] width 67 height 17
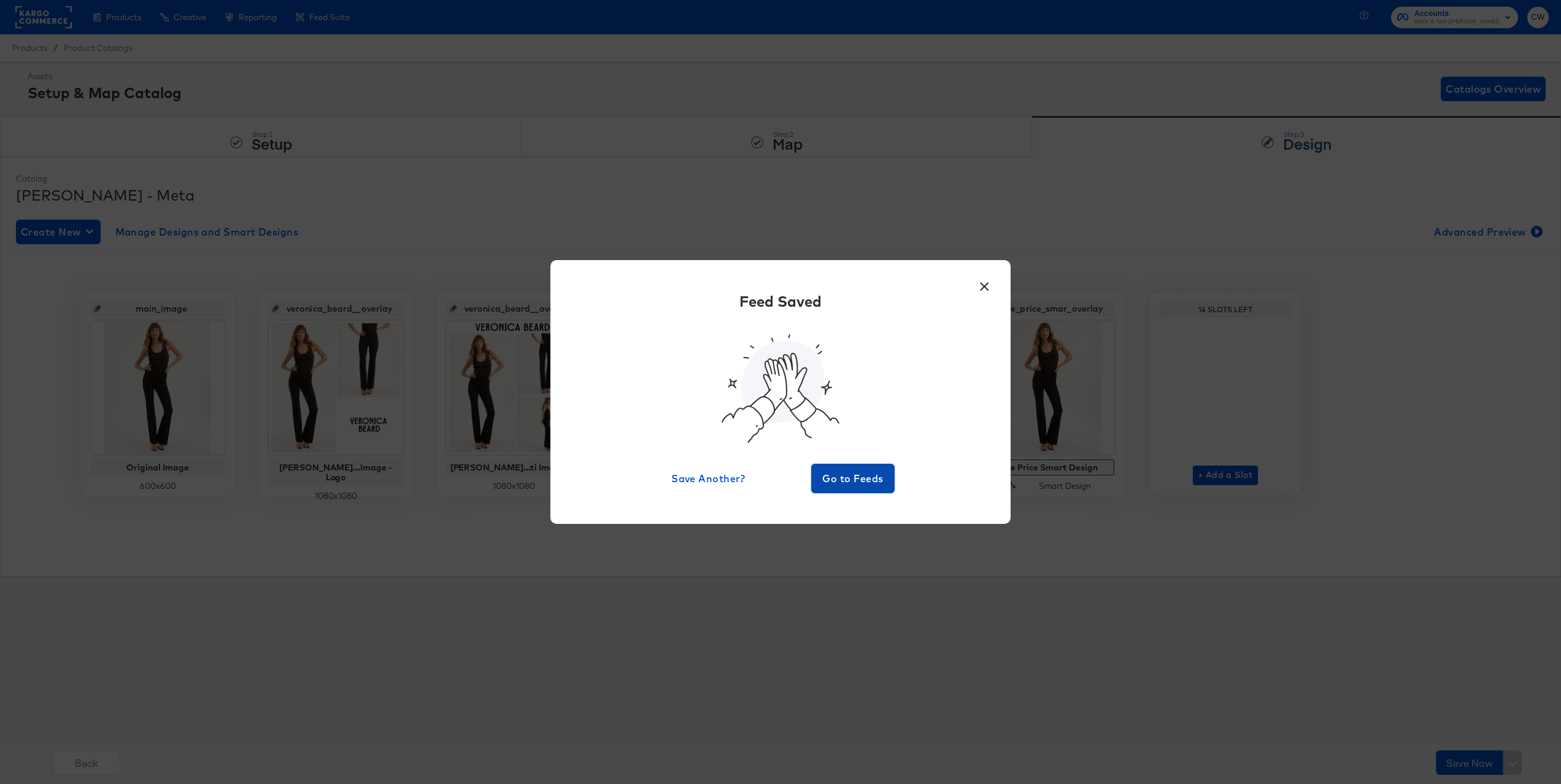
click at [854, 477] on span "Go to Feeds" at bounding box center [852, 478] width 74 height 17
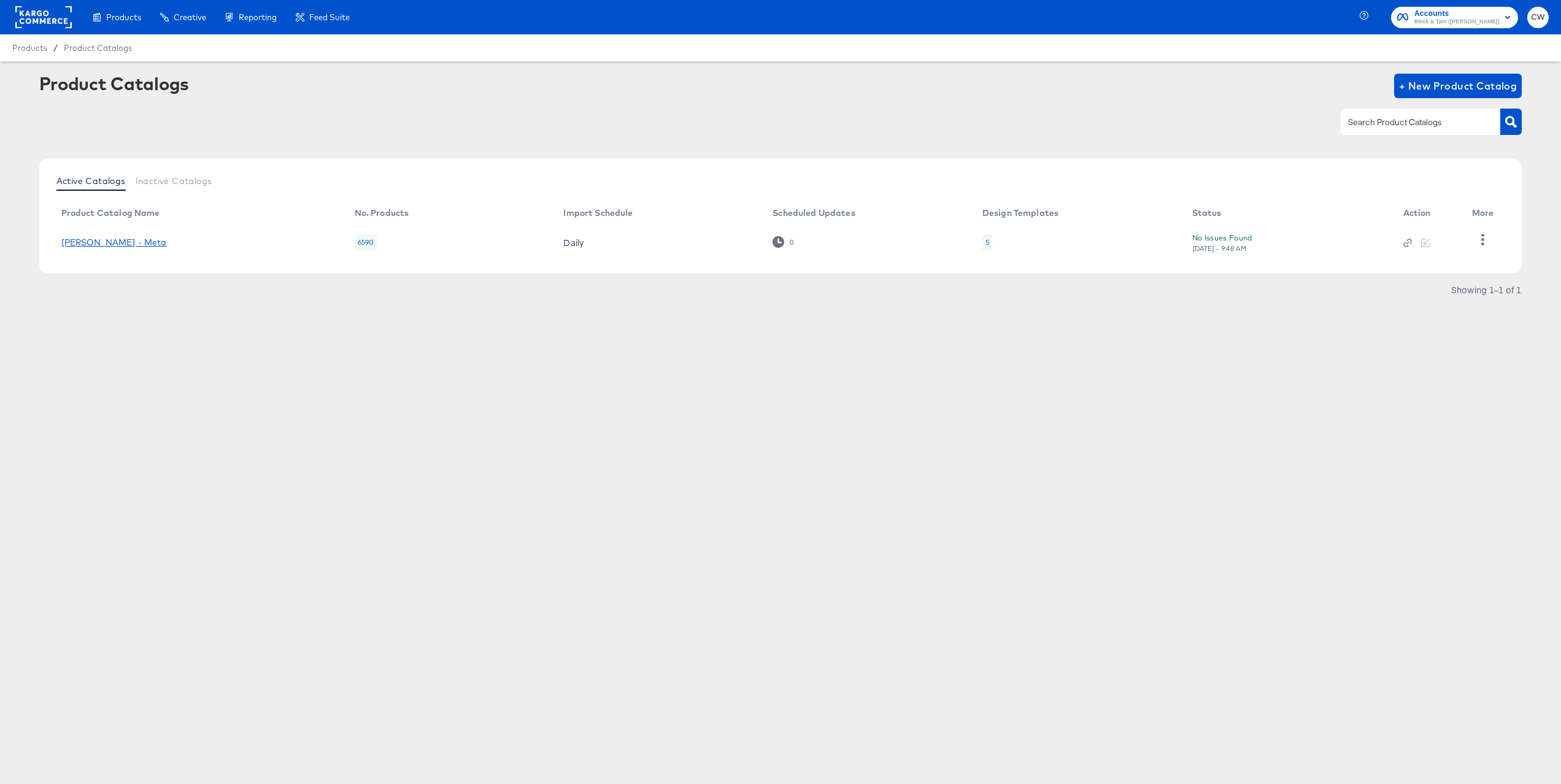
click at [145, 245] on link "Veronica Beard - Meta" at bounding box center [113, 242] width 105 height 10
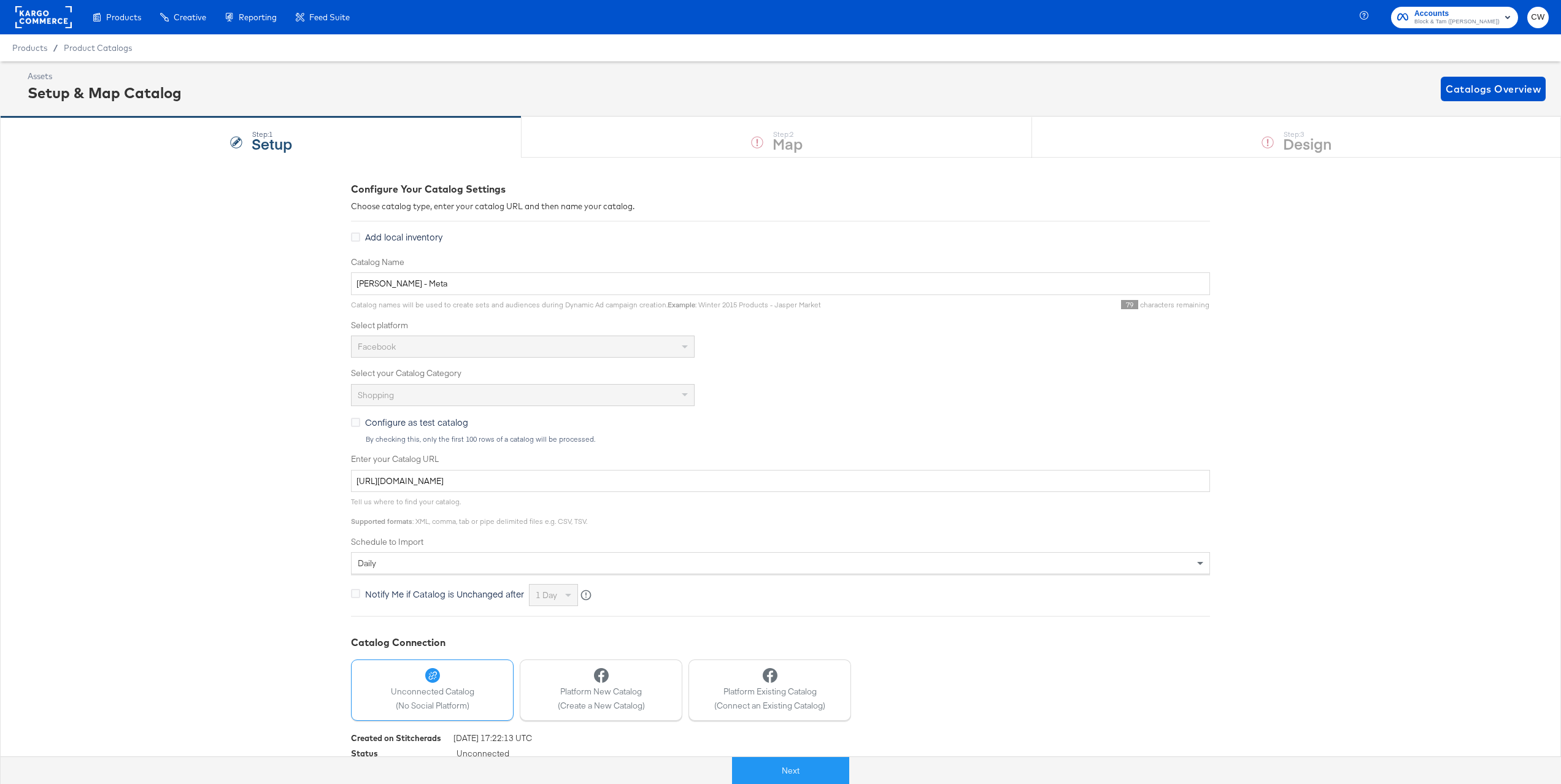
scroll to position [40, 0]
